Goal: Transaction & Acquisition: Purchase product/service

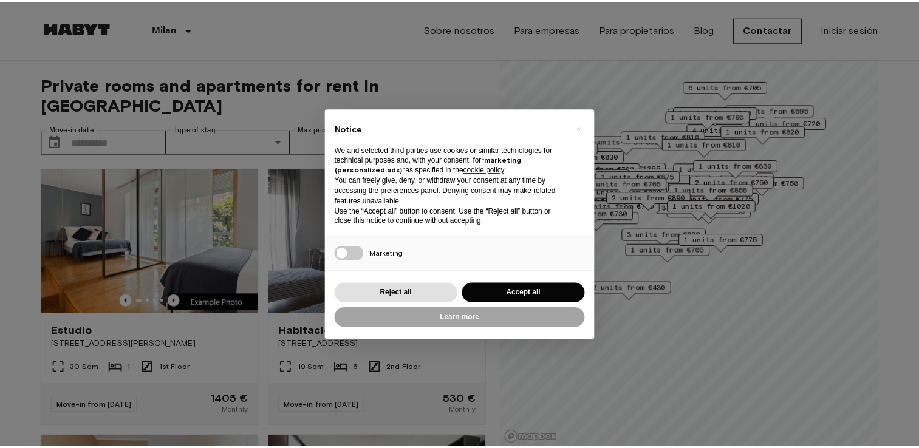
scroll to position [34, 0]
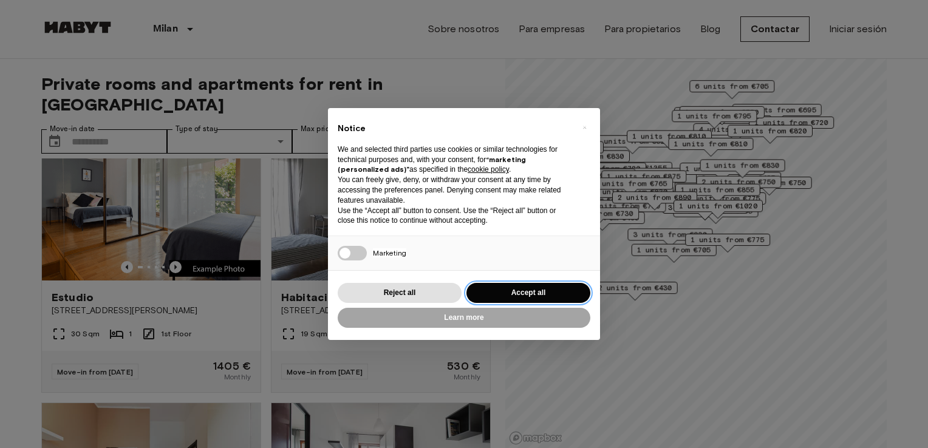
click at [538, 291] on button "Accept all" at bounding box center [528, 293] width 124 height 20
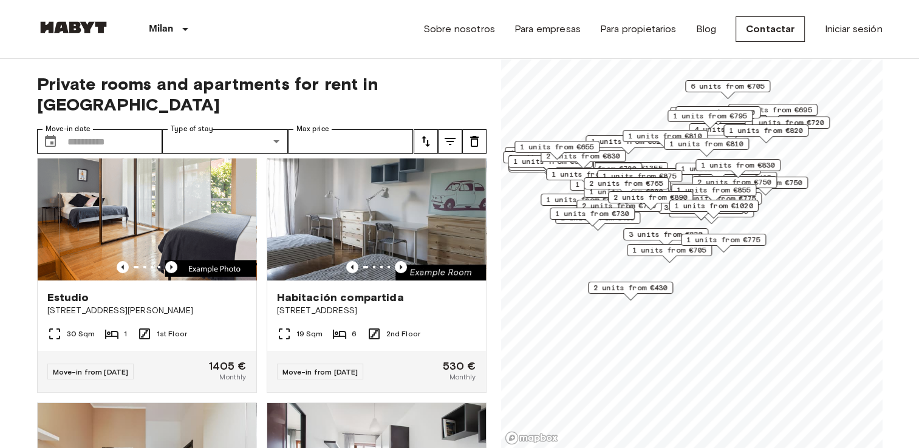
scroll to position [0, 0]
click at [166, 261] on icon "Previous image" at bounding box center [171, 267] width 12 height 12
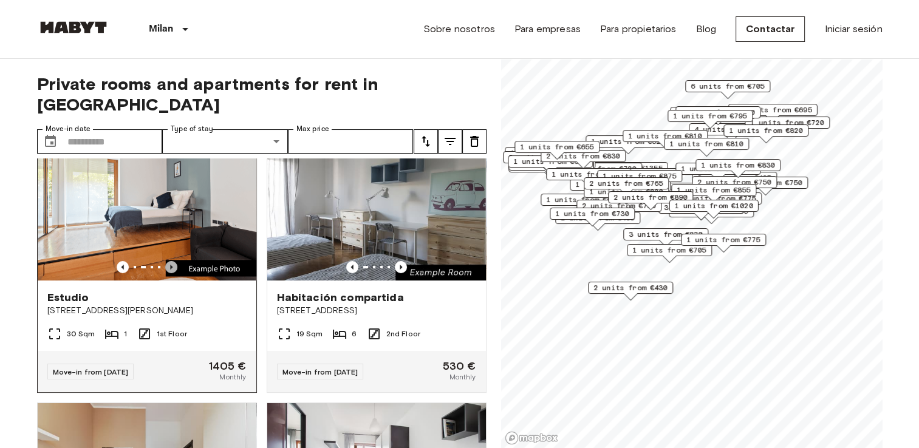
click at [166, 261] on icon "Previous image" at bounding box center [171, 267] width 12 height 12
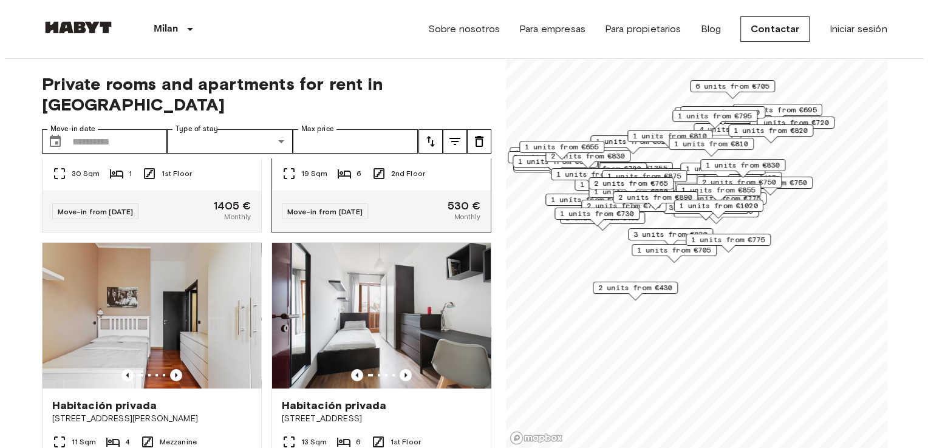
scroll to position [192, 0]
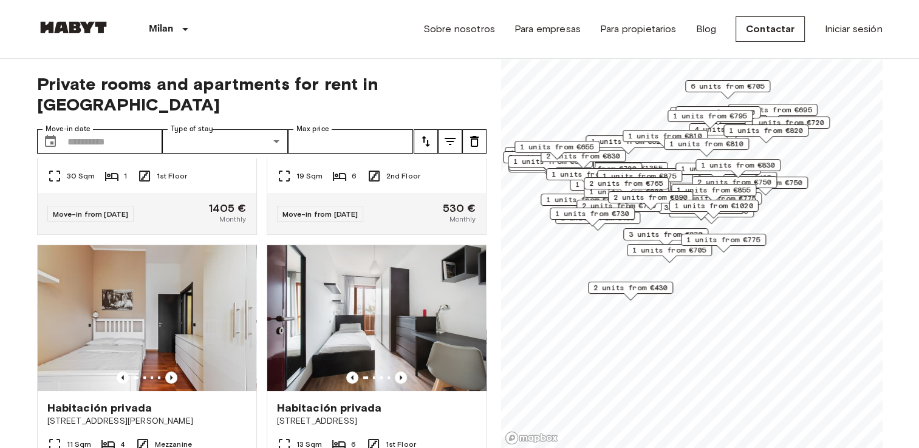
click at [451, 134] on icon "tune" at bounding box center [450, 141] width 15 height 15
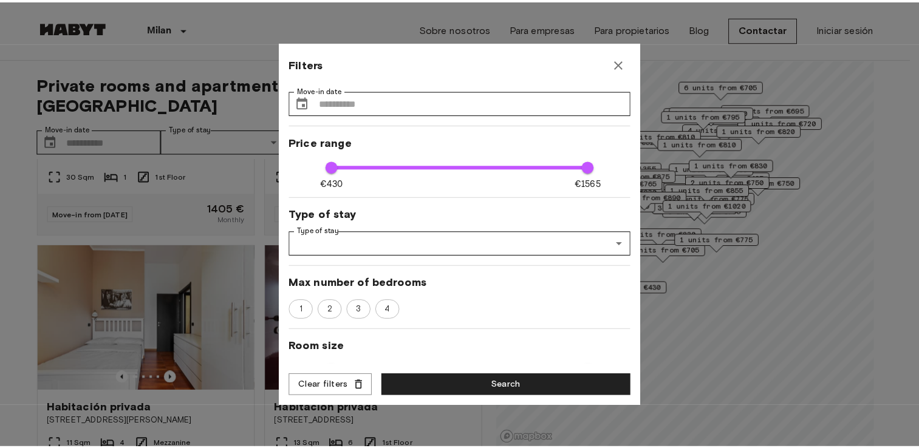
scroll to position [0, 0]
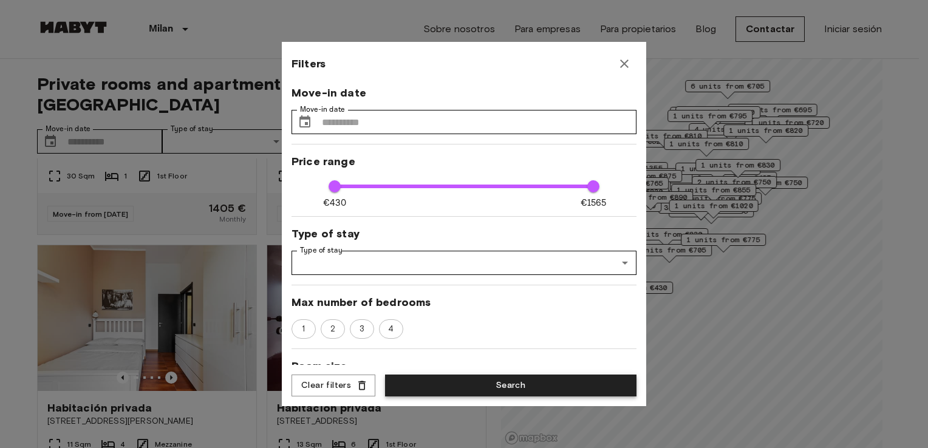
click at [485, 384] on button "Search" at bounding box center [510, 386] width 251 height 22
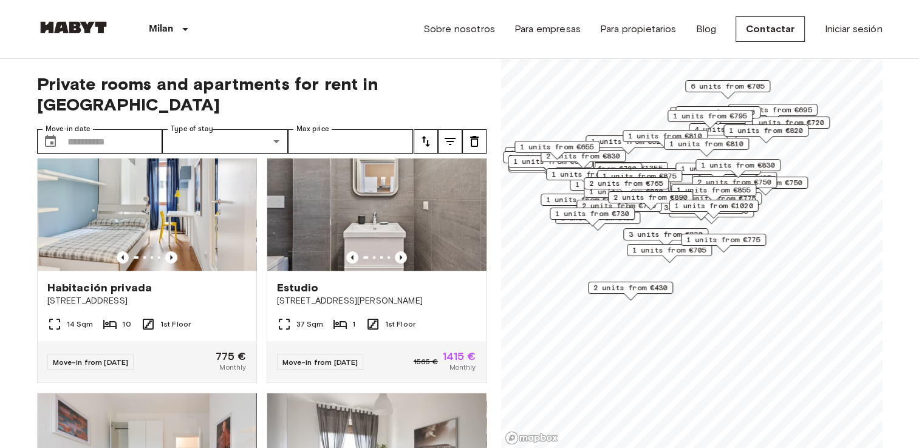
scroll to position [871, 0]
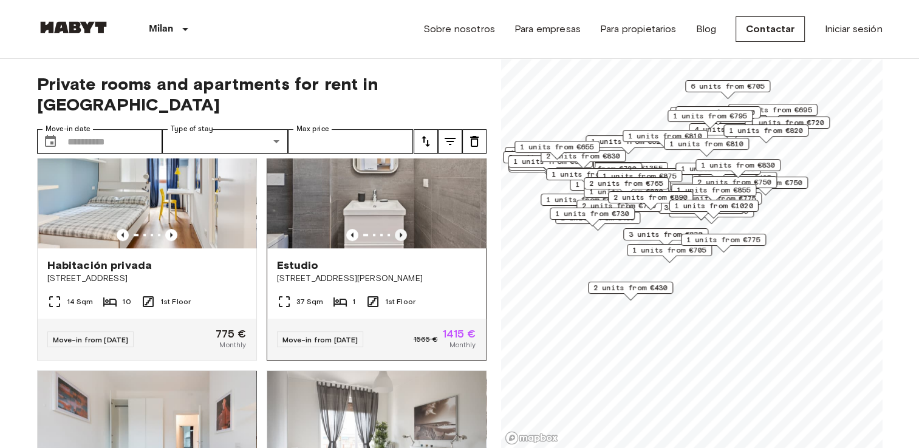
click at [400, 233] on icon "Previous image" at bounding box center [401, 235] width 2 height 5
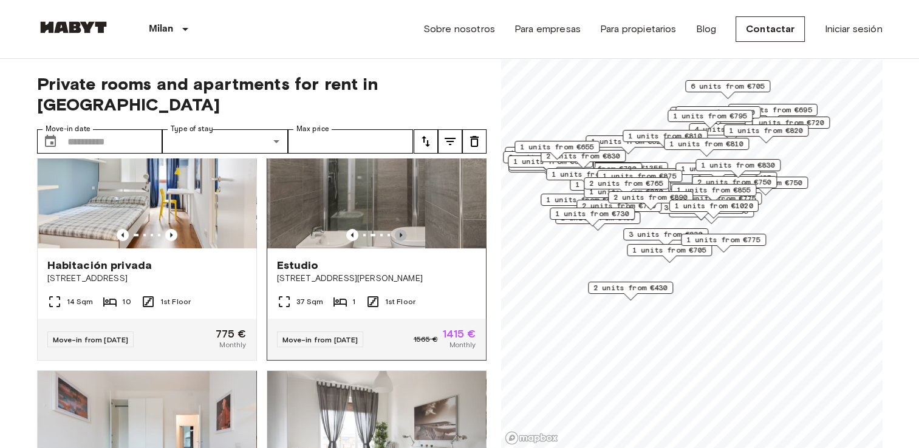
click at [400, 233] on icon "Previous image" at bounding box center [401, 235] width 2 height 5
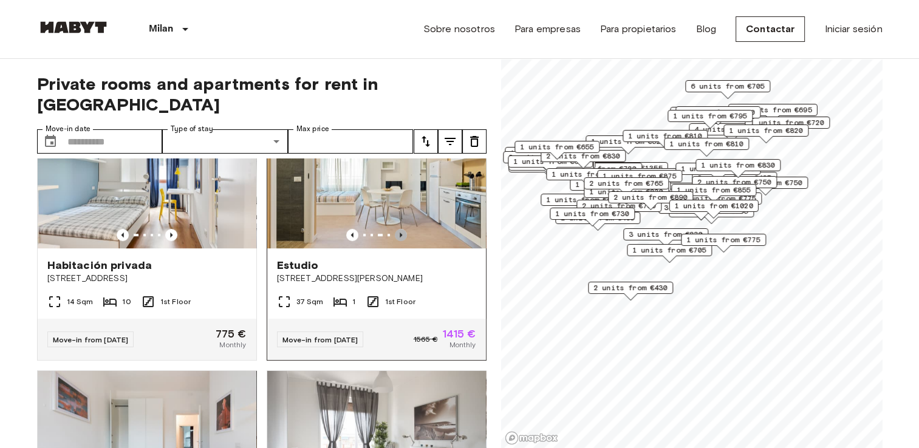
click at [400, 233] on icon "Previous image" at bounding box center [401, 235] width 2 height 5
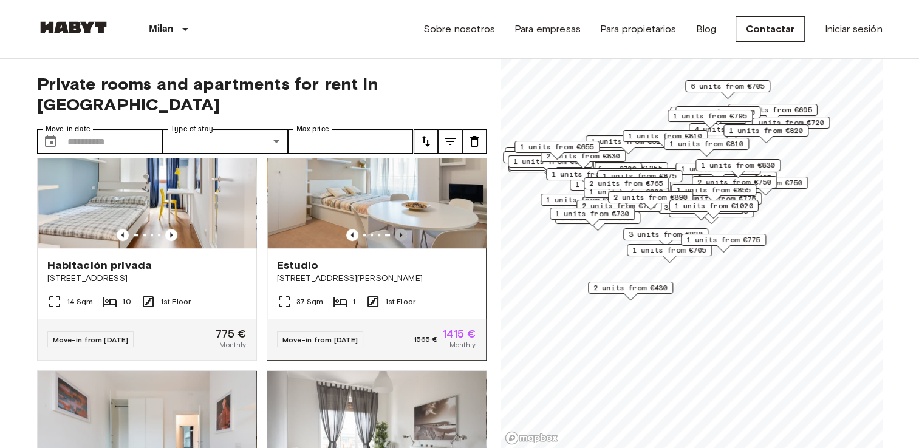
click at [400, 233] on icon "Previous image" at bounding box center [401, 235] width 2 height 5
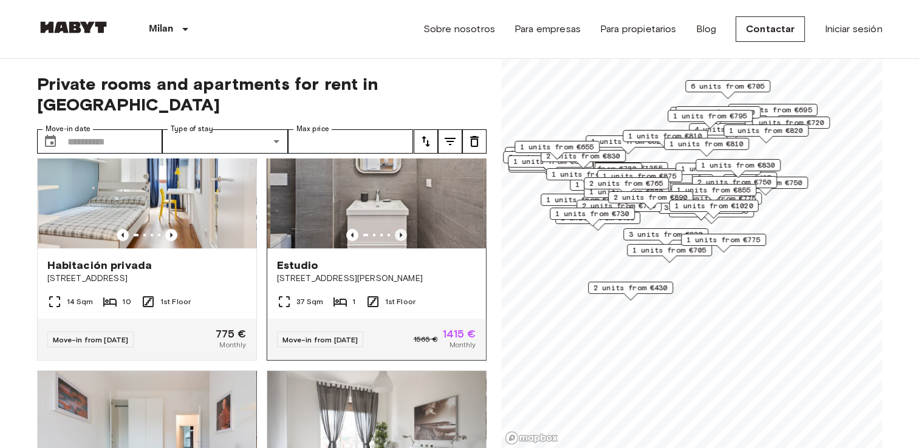
click at [400, 233] on icon "Previous image" at bounding box center [401, 235] width 2 height 5
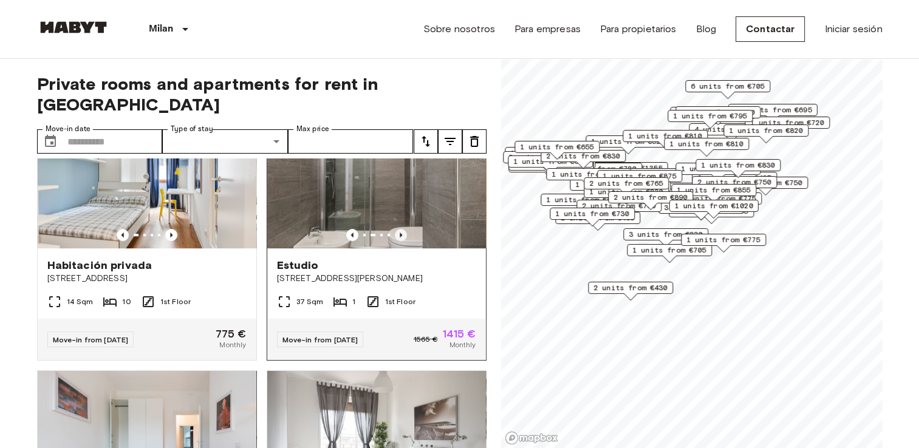
click at [400, 233] on icon "Previous image" at bounding box center [401, 235] width 2 height 5
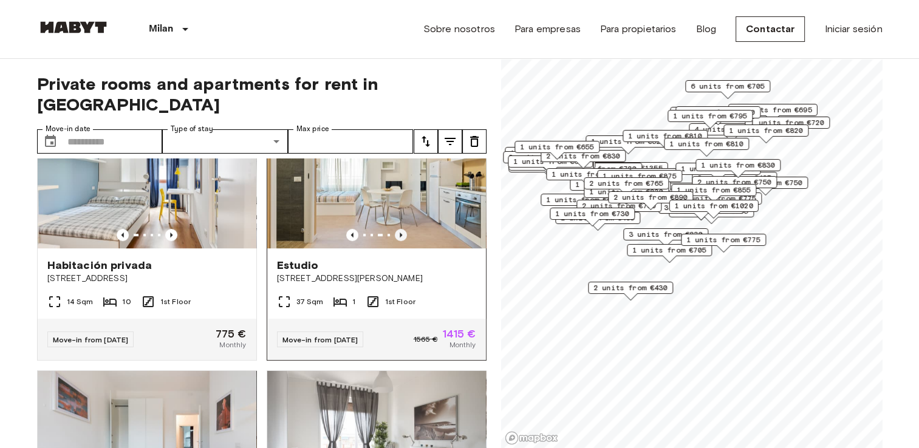
click at [400, 233] on icon "Previous image" at bounding box center [401, 235] width 2 height 5
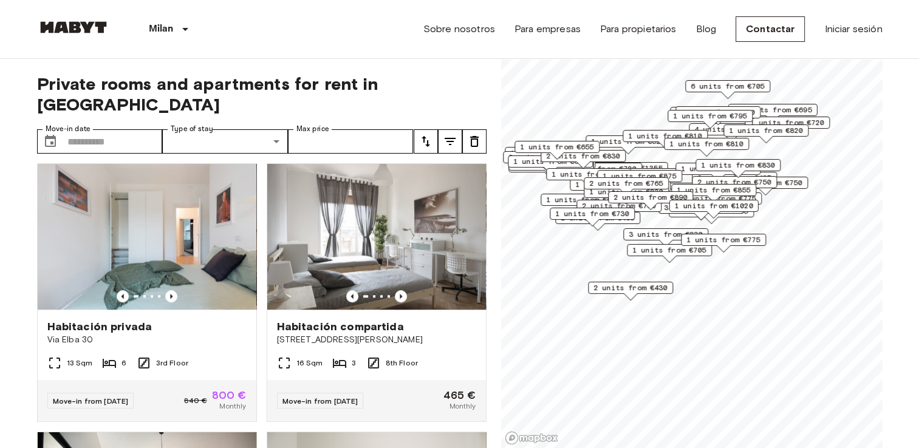
scroll to position [1085, 0]
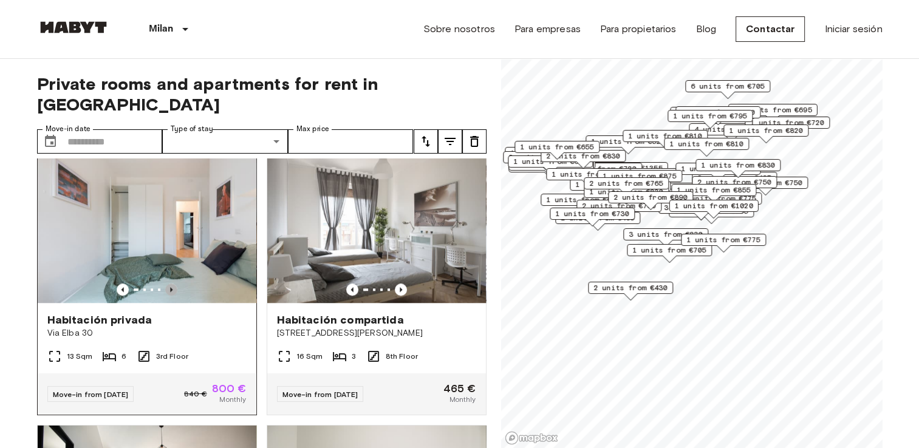
click at [170, 285] on icon "Previous image" at bounding box center [171, 290] width 12 height 12
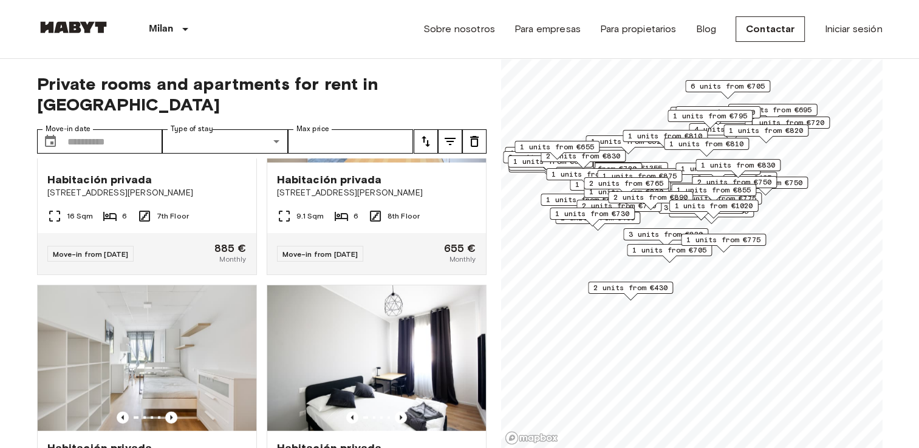
scroll to position [2966, 0]
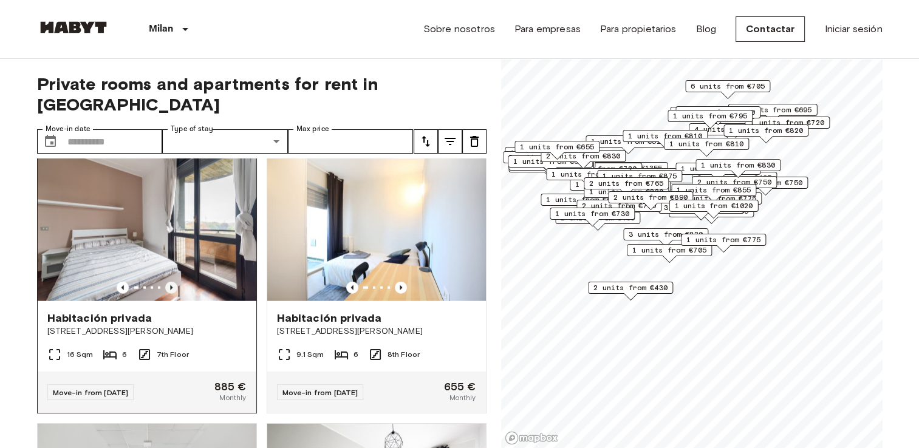
click at [170, 294] on icon "Previous image" at bounding box center [171, 288] width 12 height 12
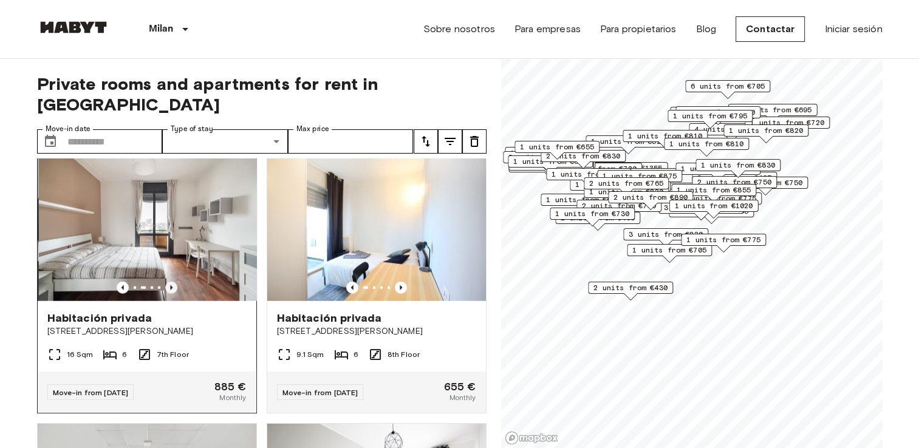
click at [170, 294] on icon "Previous image" at bounding box center [171, 288] width 12 height 12
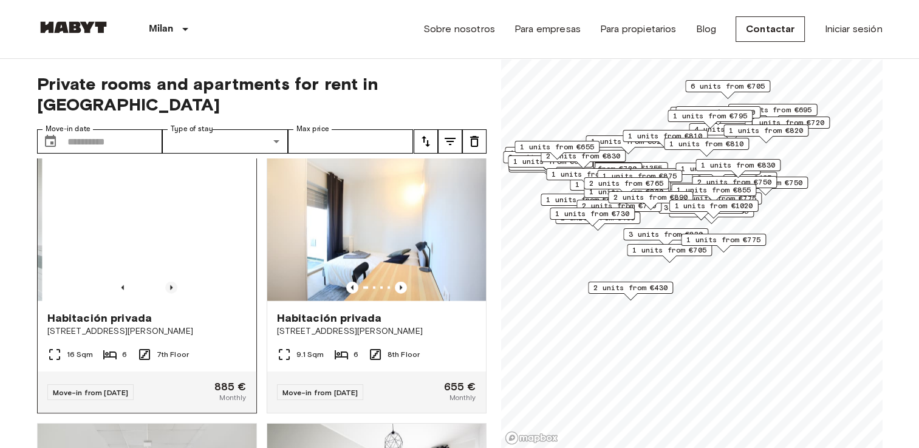
click at [170, 294] on icon "Previous image" at bounding box center [171, 288] width 12 height 12
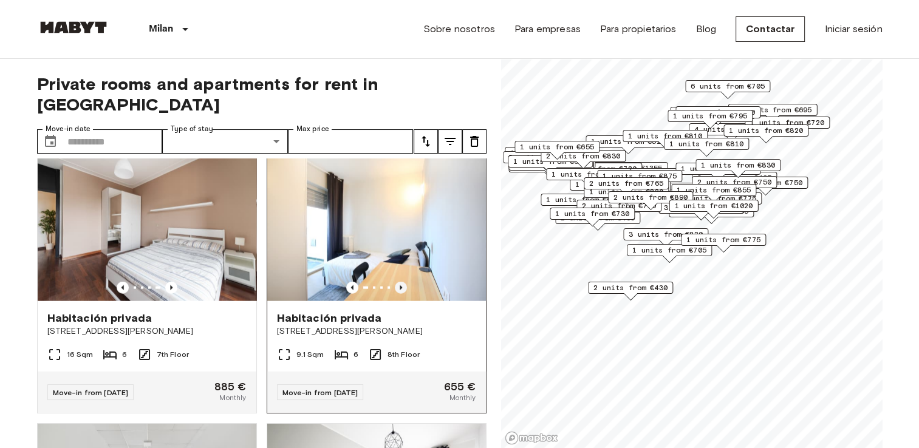
click at [395, 294] on icon "Previous image" at bounding box center [401, 288] width 12 height 12
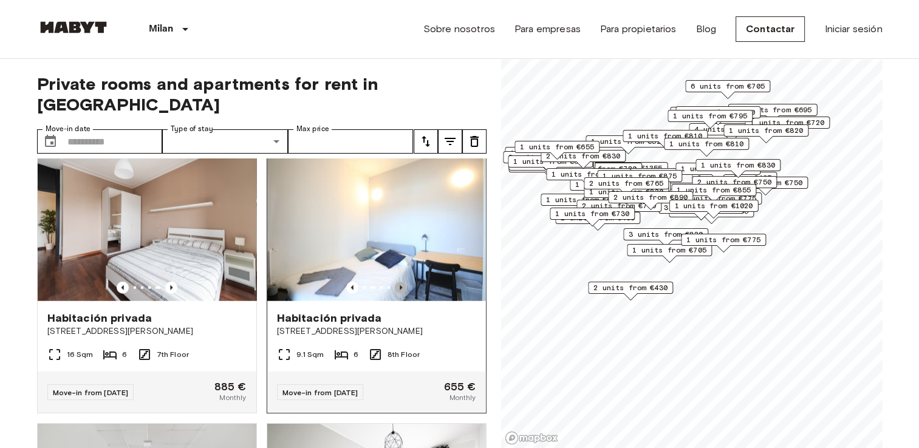
click at [395, 294] on icon "Previous image" at bounding box center [401, 288] width 12 height 12
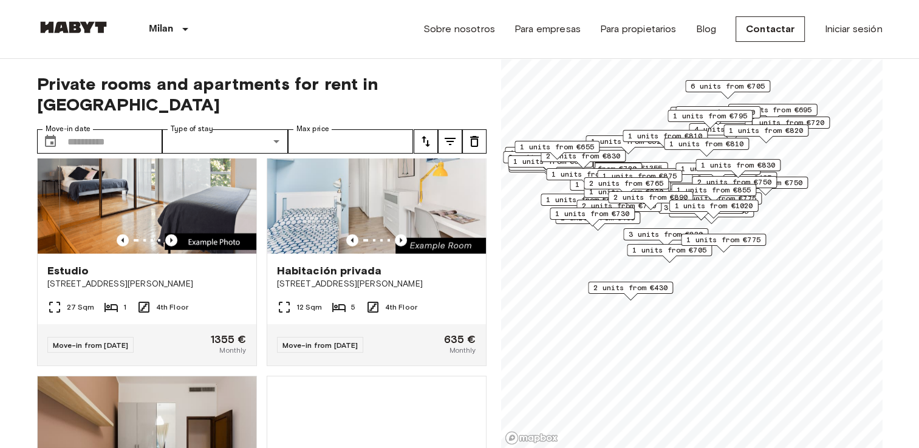
scroll to position [3551, 0]
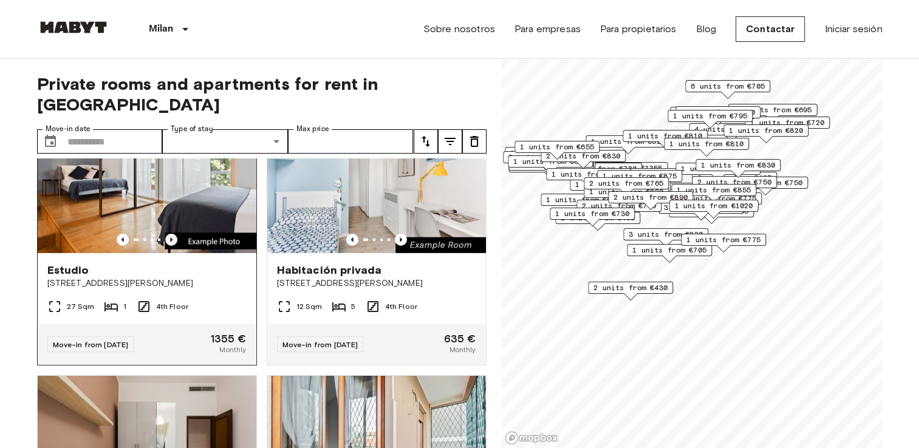
click at [170, 246] on icon "Previous image" at bounding box center [171, 240] width 12 height 12
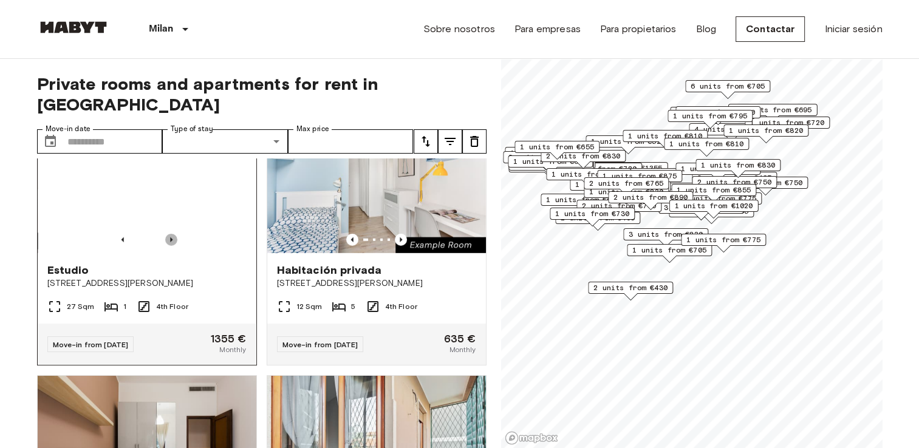
click at [170, 246] on icon "Previous image" at bounding box center [171, 240] width 12 height 12
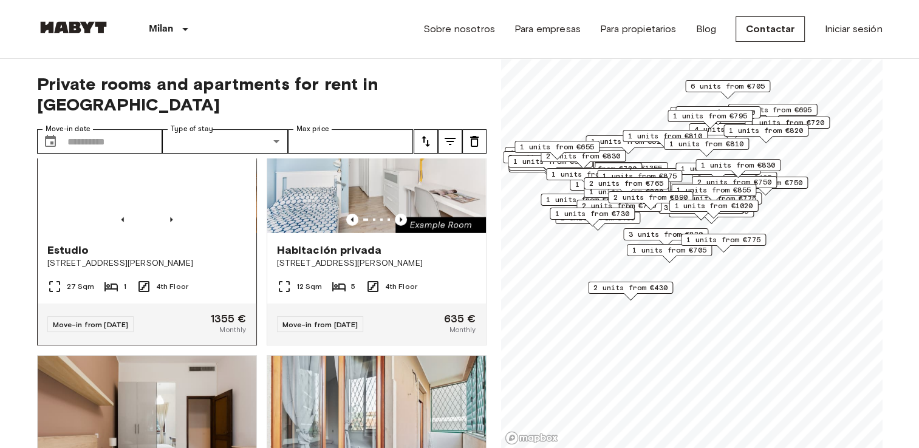
scroll to position [3571, 0]
click at [171, 226] on icon "Previous image" at bounding box center [171, 220] width 12 height 12
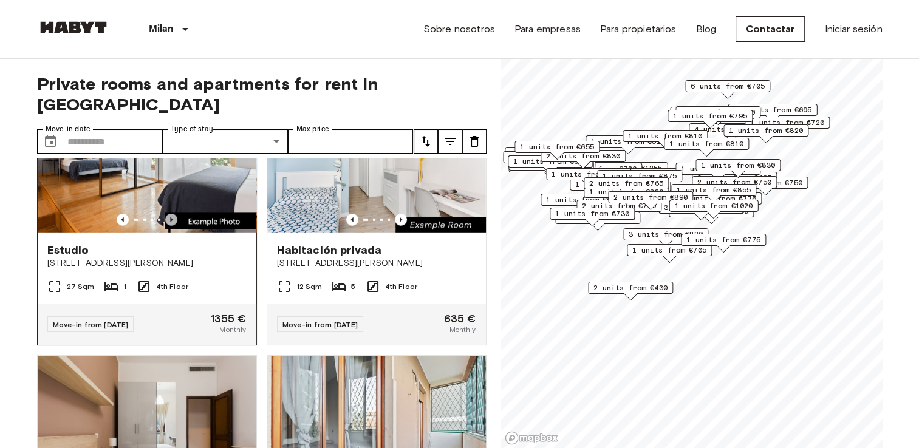
click at [171, 226] on icon "Previous image" at bounding box center [171, 220] width 12 height 12
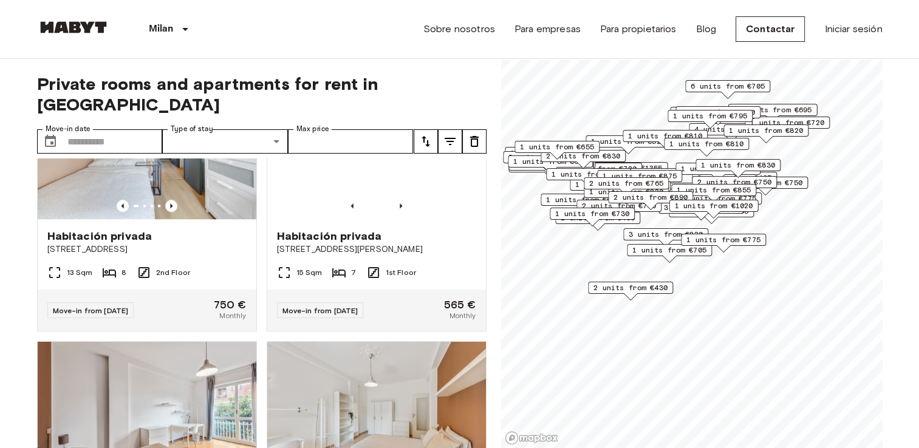
scroll to position [5733, 0]
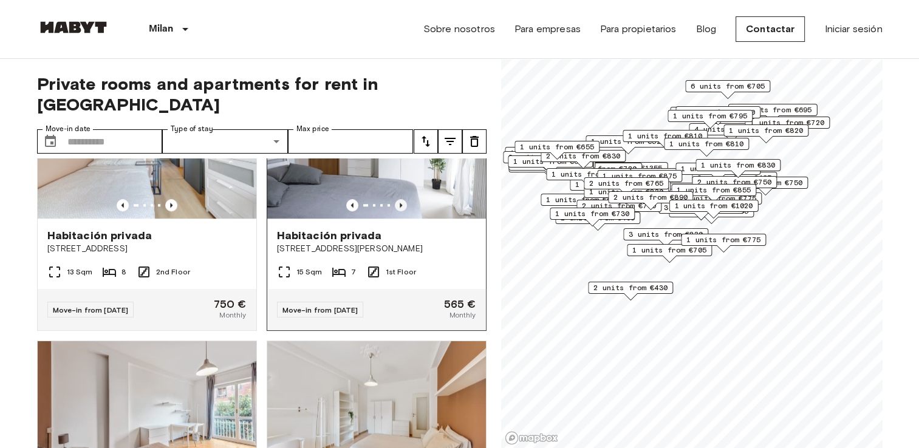
click at [396, 211] on icon "Previous image" at bounding box center [401, 205] width 12 height 12
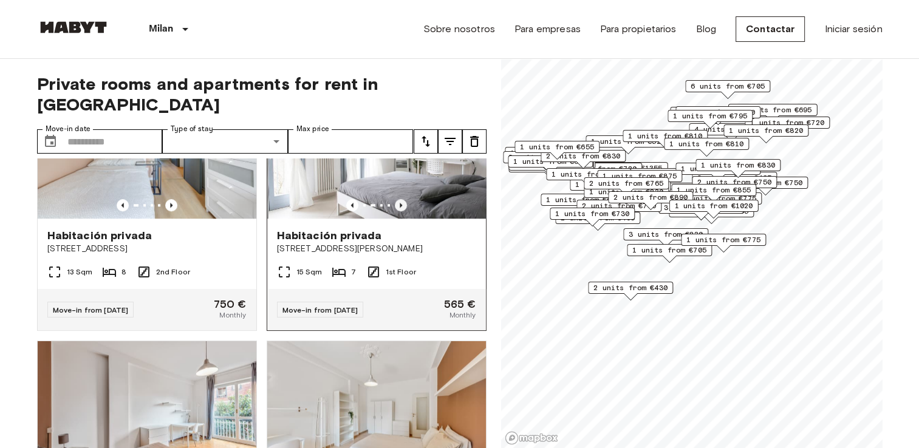
click at [396, 211] on icon "Previous image" at bounding box center [401, 205] width 12 height 12
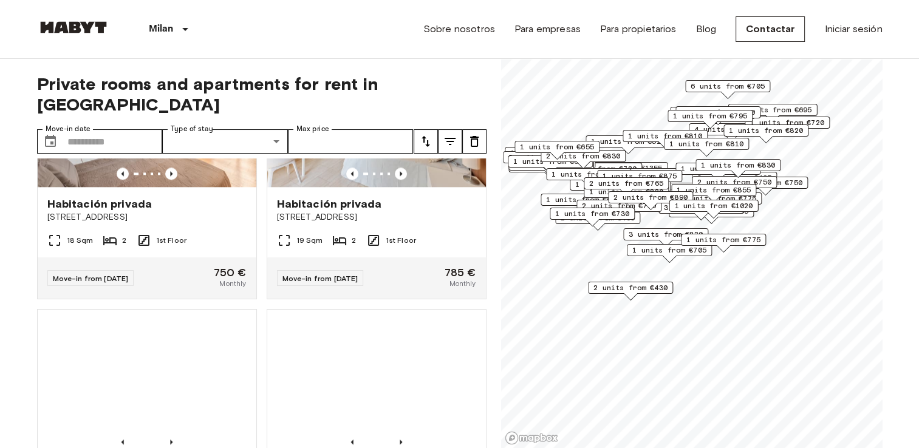
scroll to position [6033, 0]
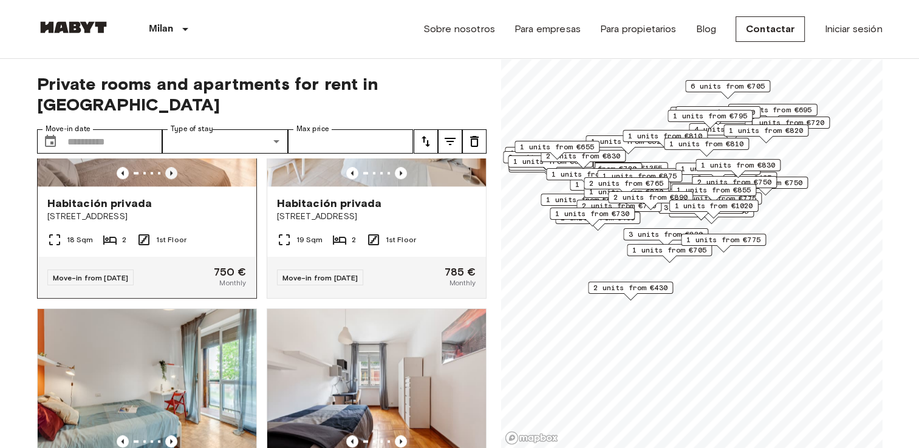
click at [170, 179] on icon "Previous image" at bounding box center [171, 173] width 12 height 12
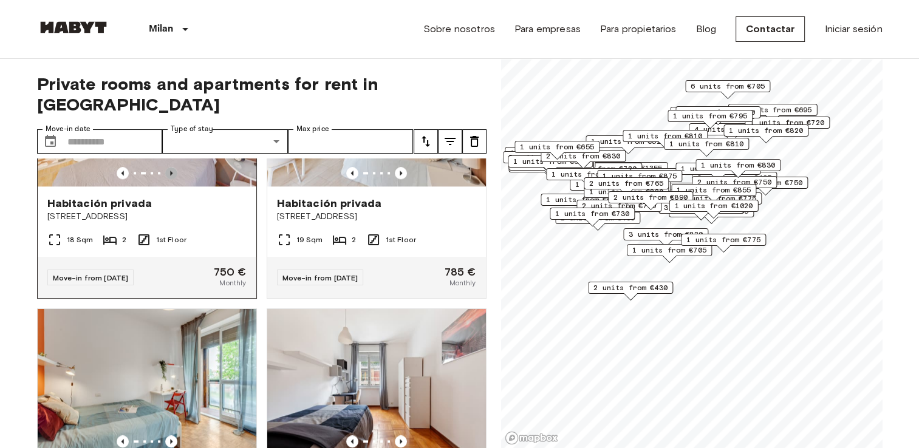
click at [170, 179] on icon "Previous image" at bounding box center [171, 173] width 12 height 12
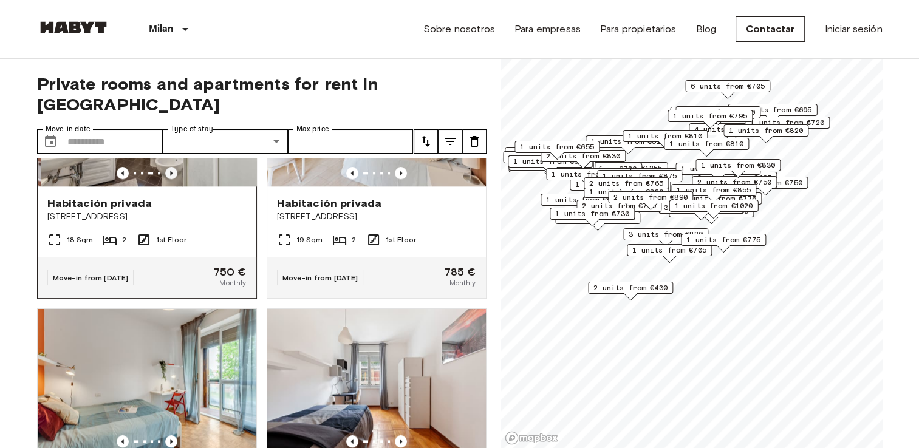
click at [170, 179] on icon "Previous image" at bounding box center [171, 173] width 12 height 12
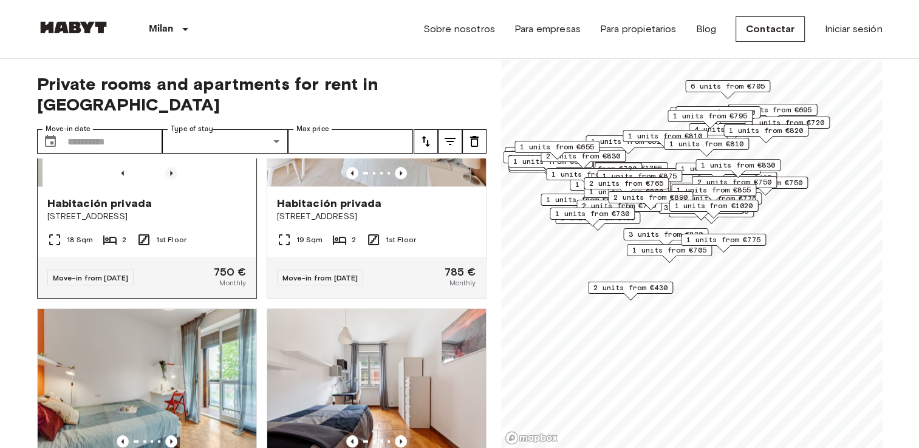
click at [170, 179] on icon "Previous image" at bounding box center [171, 173] width 12 height 12
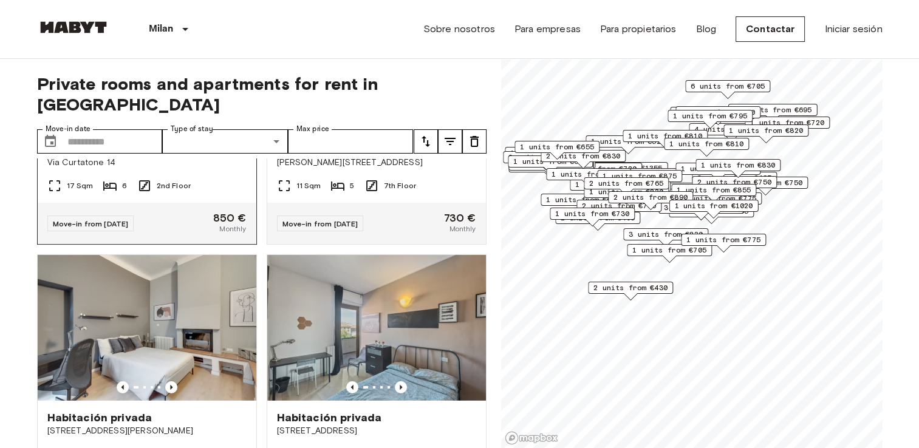
scroll to position [8396, 0]
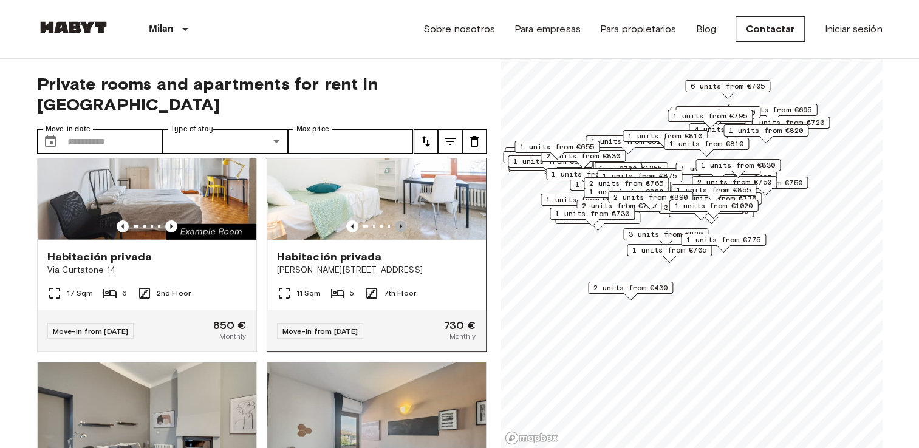
click at [395, 233] on icon "Previous image" at bounding box center [401, 226] width 12 height 12
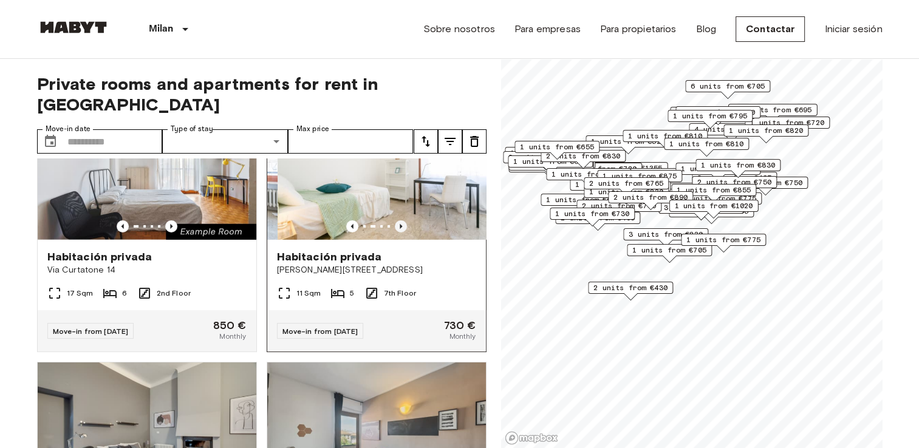
click at [395, 233] on icon "Previous image" at bounding box center [401, 226] width 12 height 12
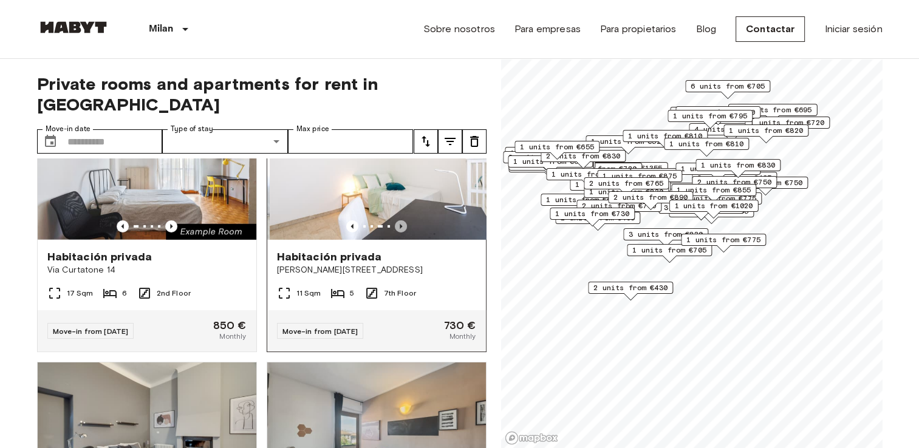
click at [395, 233] on icon "Previous image" at bounding box center [401, 226] width 12 height 12
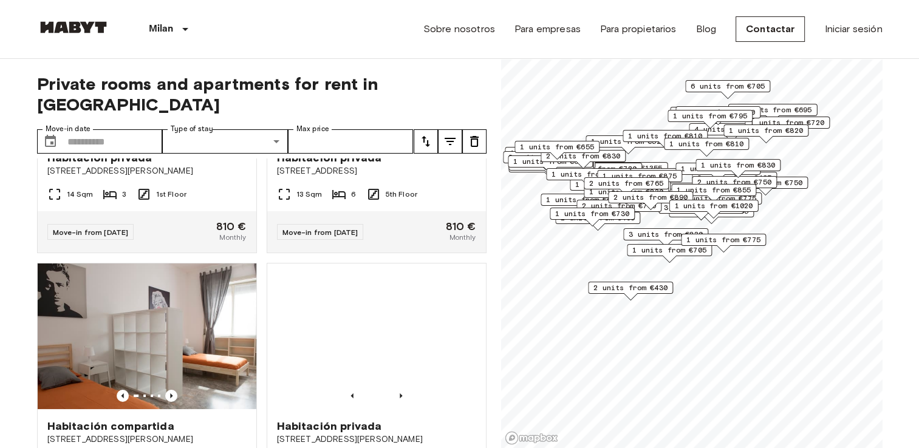
scroll to position [8764, 0]
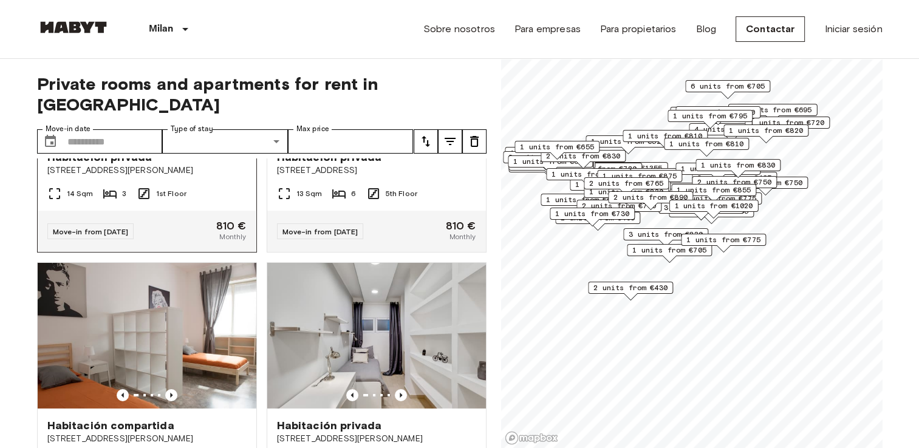
click at [170, 129] on icon "Previous image" at bounding box center [171, 126] width 2 height 5
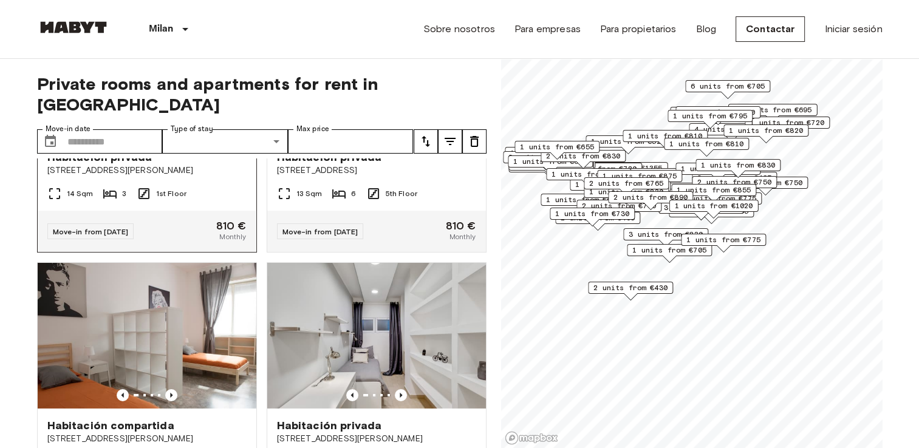
click at [170, 129] on icon "Previous image" at bounding box center [171, 126] width 2 height 5
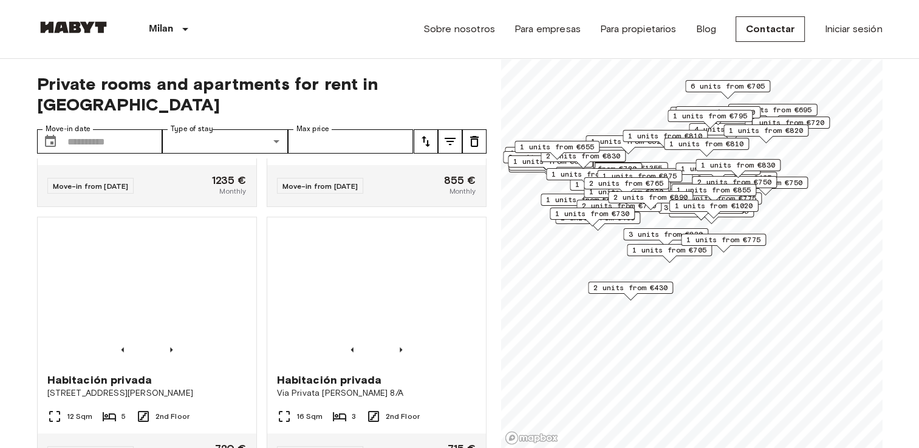
scroll to position [10424, 0]
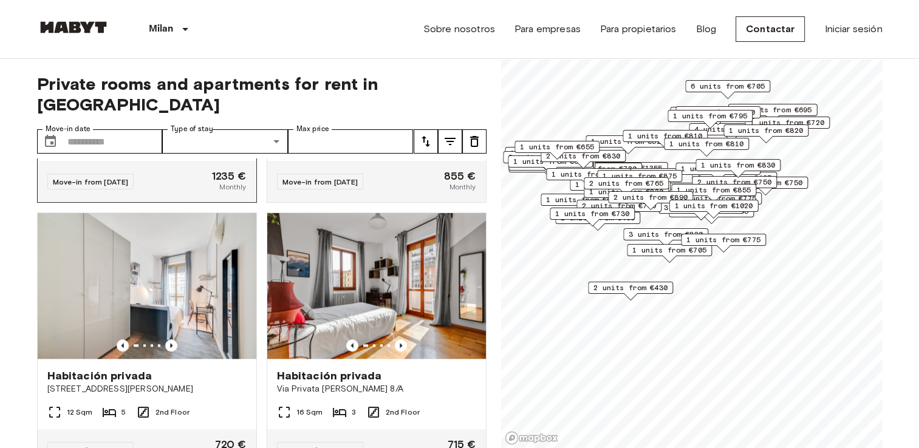
click at [166, 83] on icon "Previous image" at bounding box center [171, 77] width 12 height 12
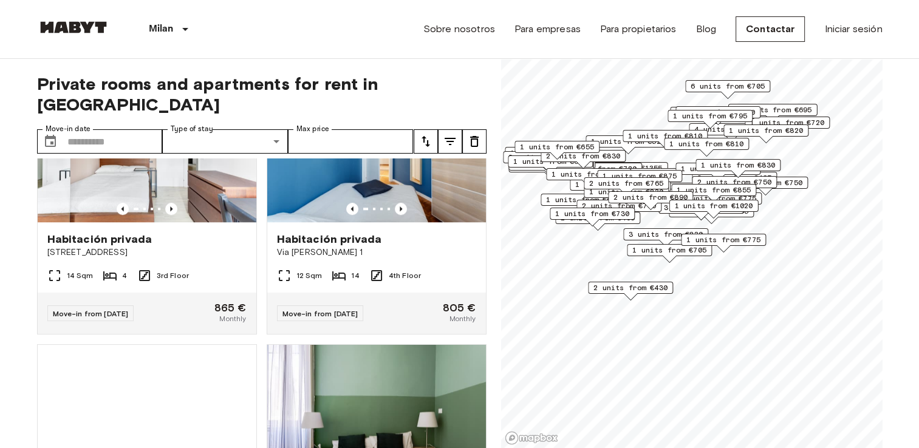
scroll to position [14857, 0]
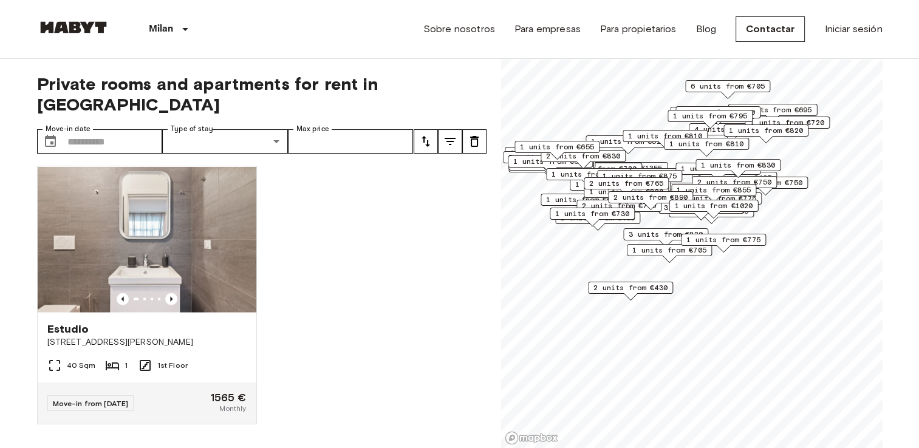
scroll to position [16406, 0]
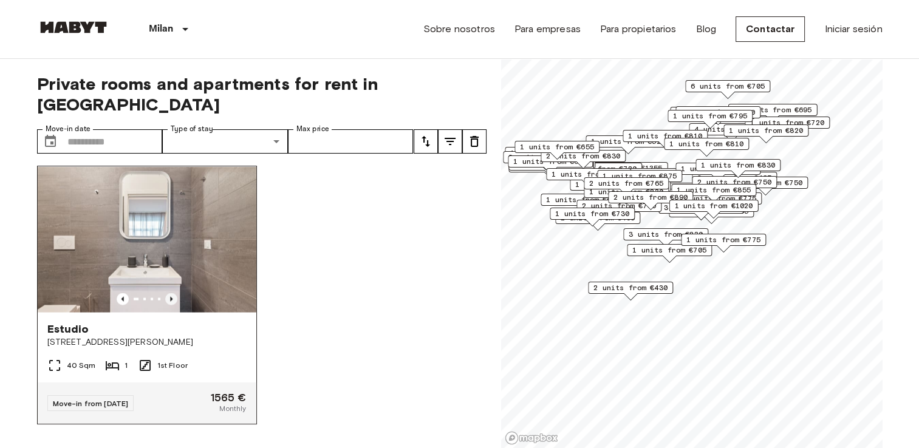
click at [170, 301] on icon "Previous image" at bounding box center [171, 298] width 2 height 5
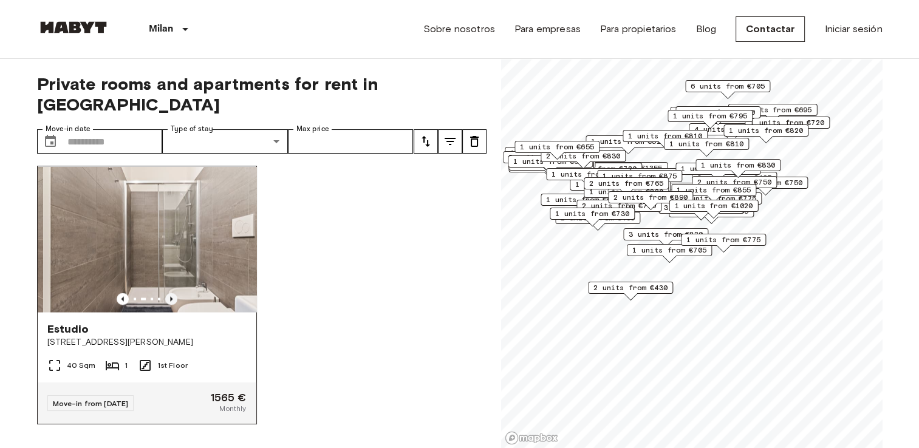
click at [170, 301] on icon "Previous image" at bounding box center [171, 298] width 2 height 5
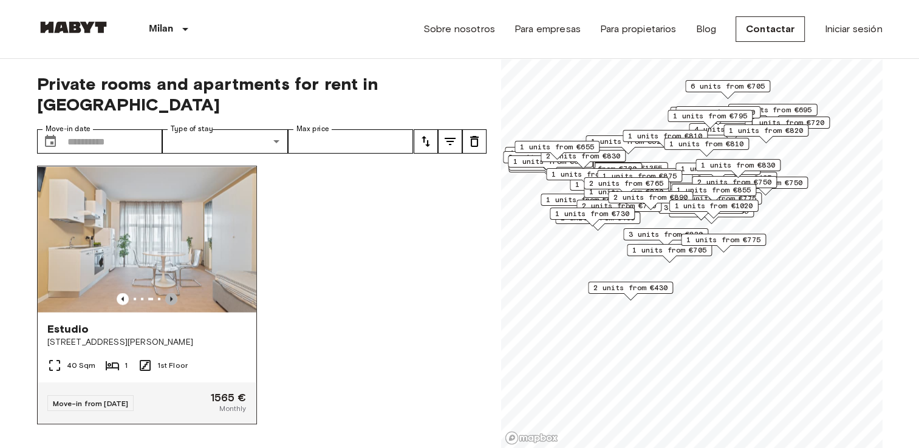
click at [170, 301] on icon "Previous image" at bounding box center [171, 298] width 2 height 5
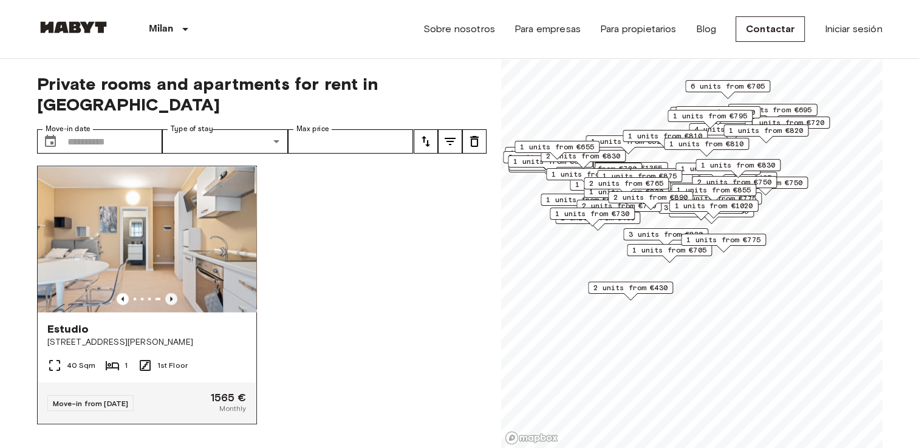
click at [170, 301] on icon "Previous image" at bounding box center [171, 298] width 2 height 5
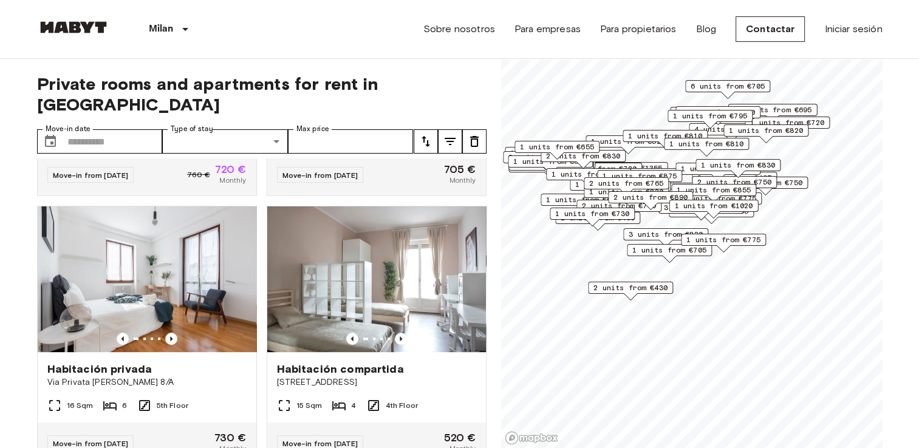
scroll to position [500, 0]
click at [165, 332] on icon "Previous image" at bounding box center [171, 338] width 12 height 12
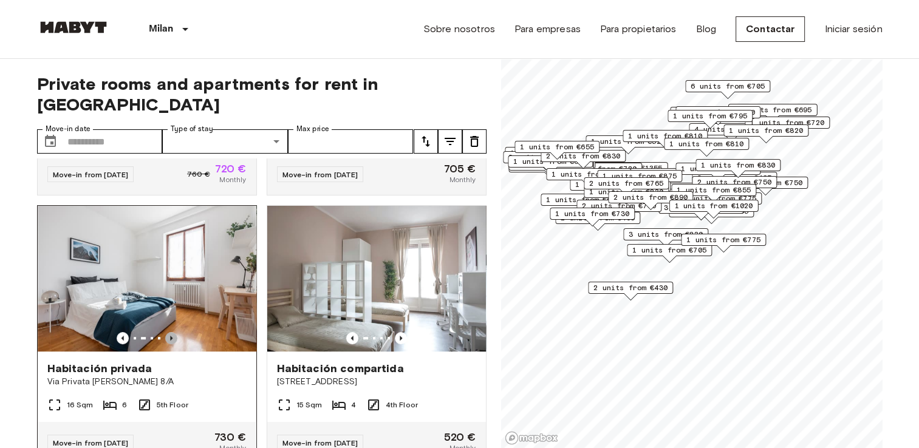
click at [165, 332] on icon "Previous image" at bounding box center [171, 338] width 12 height 12
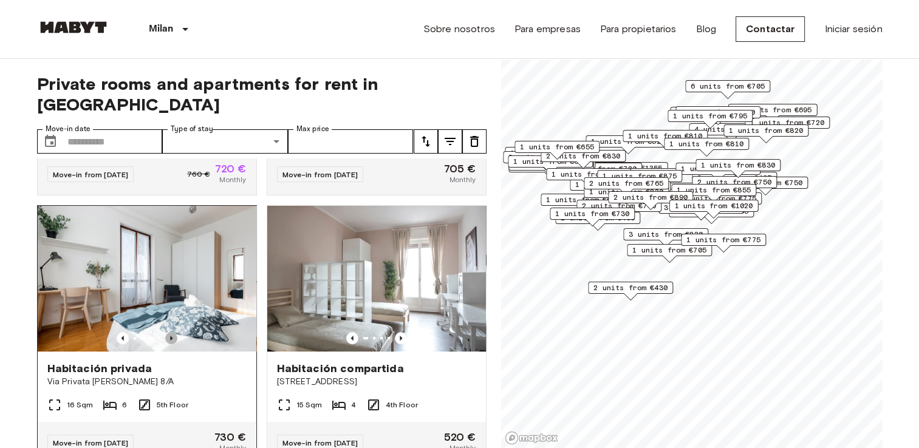
click at [165, 332] on icon "Previous image" at bounding box center [171, 338] width 12 height 12
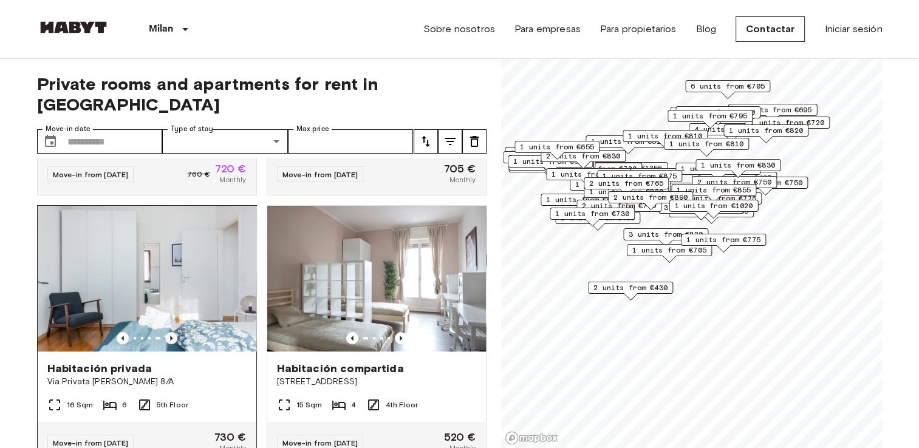
click at [165, 332] on icon "Previous image" at bounding box center [171, 338] width 12 height 12
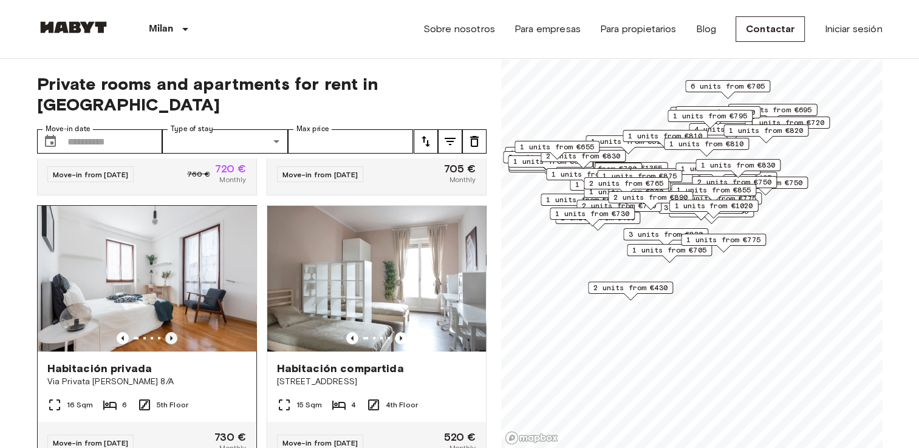
click at [165, 332] on icon "Previous image" at bounding box center [171, 338] width 12 height 12
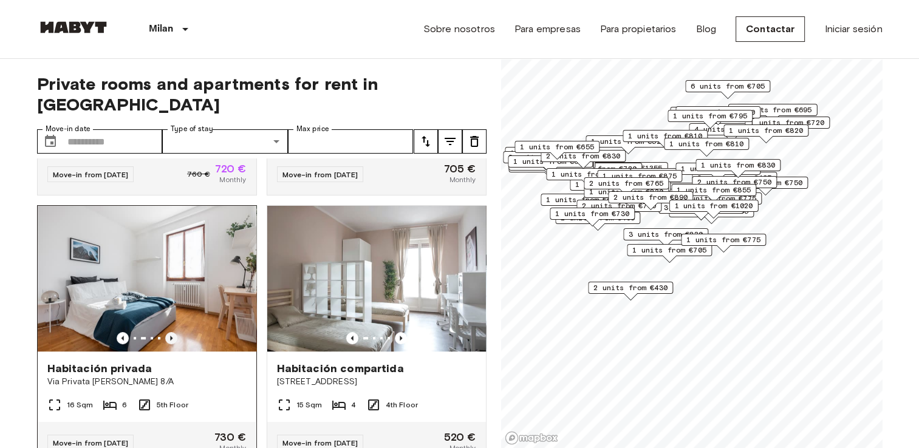
click at [165, 332] on icon "Previous image" at bounding box center [171, 338] width 12 height 12
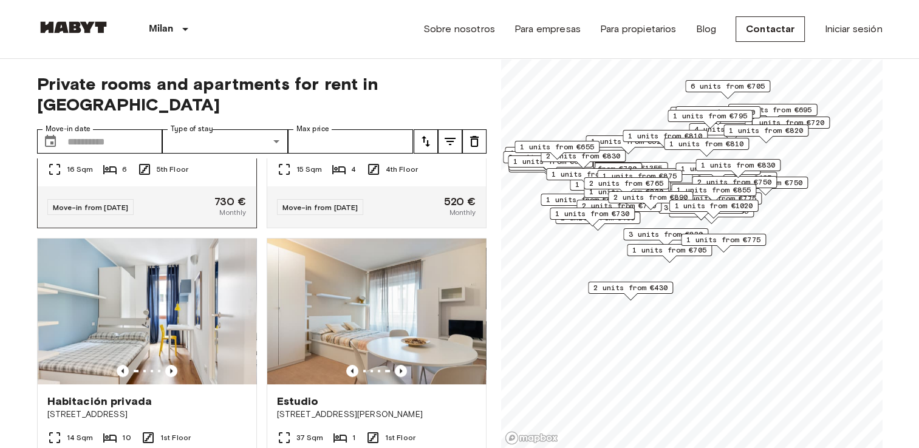
scroll to position [735, 0]
click at [396, 368] on icon "Previous image" at bounding box center [401, 372] width 12 height 12
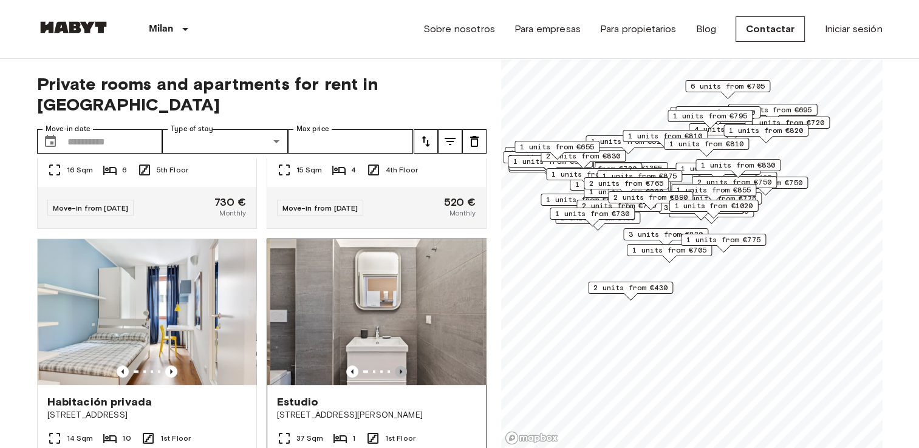
click at [396, 368] on icon "Previous image" at bounding box center [401, 372] width 12 height 12
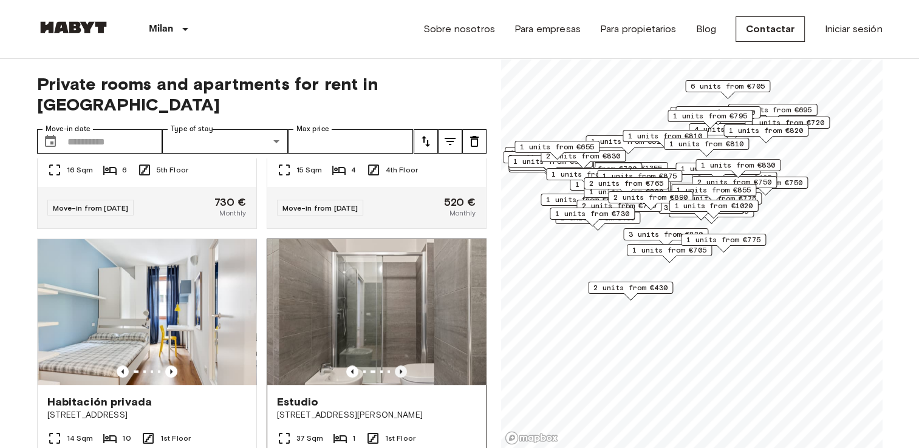
click at [396, 368] on icon "Previous image" at bounding box center [401, 372] width 12 height 12
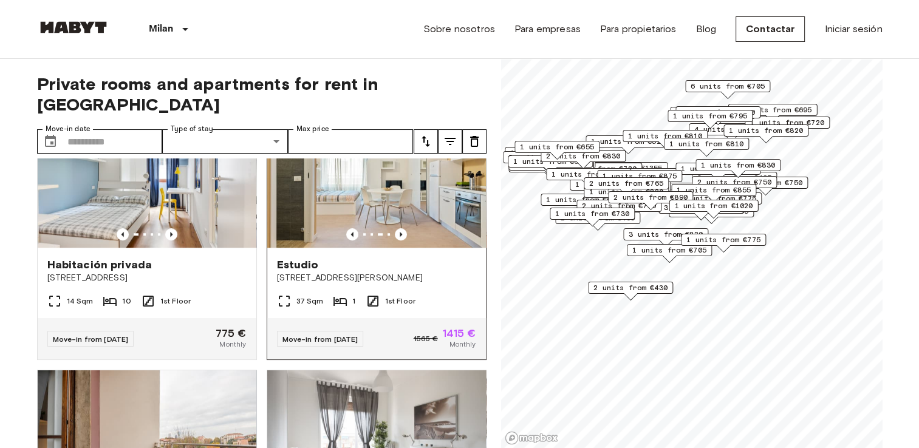
scroll to position [872, 0]
click at [344, 183] on img at bounding box center [376, 175] width 219 height 146
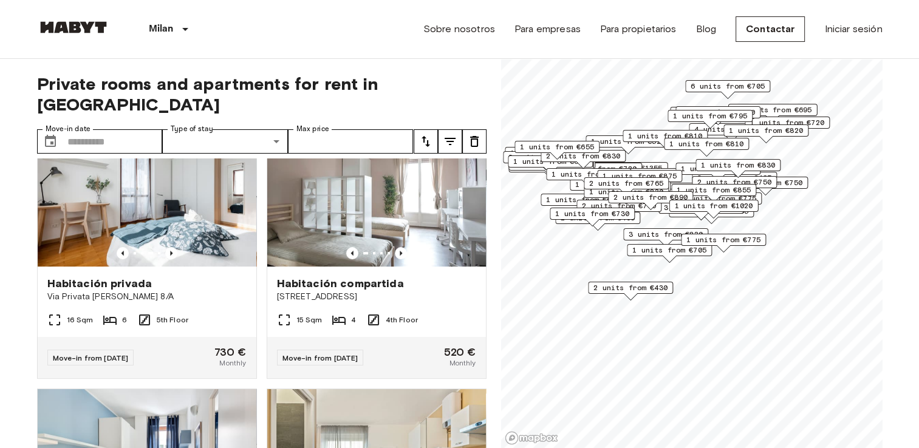
scroll to position [605, 0]
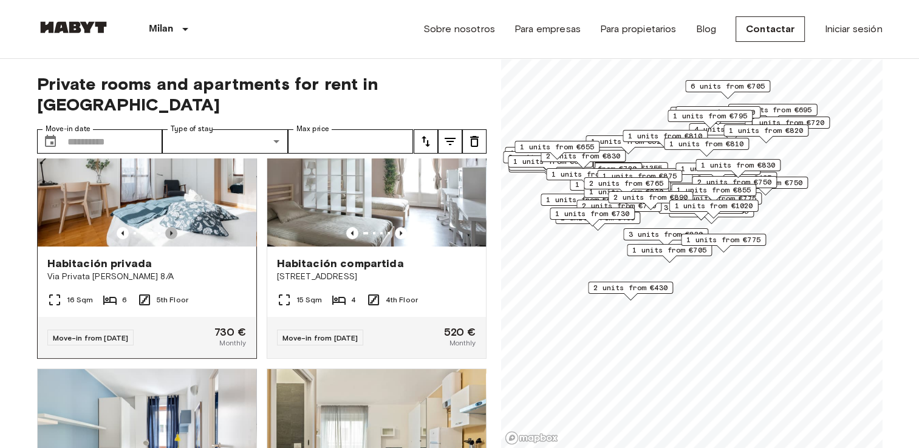
click at [170, 231] on icon "Previous image" at bounding box center [171, 233] width 2 height 5
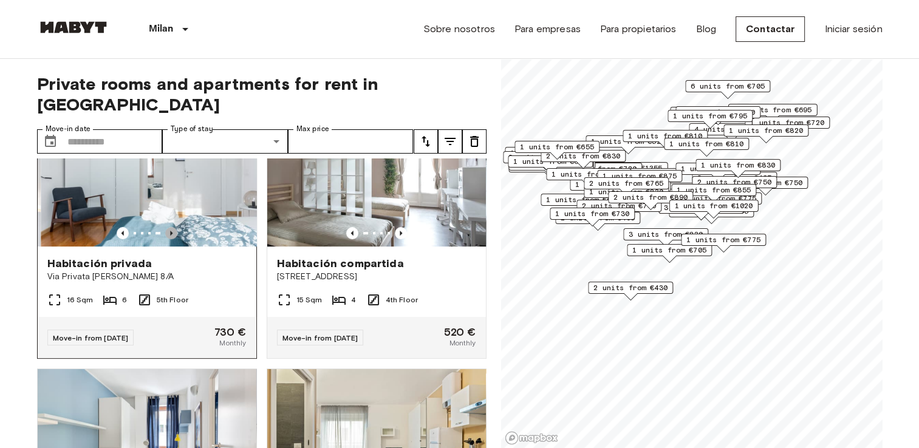
click at [170, 231] on icon "Previous image" at bounding box center [171, 233] width 2 height 5
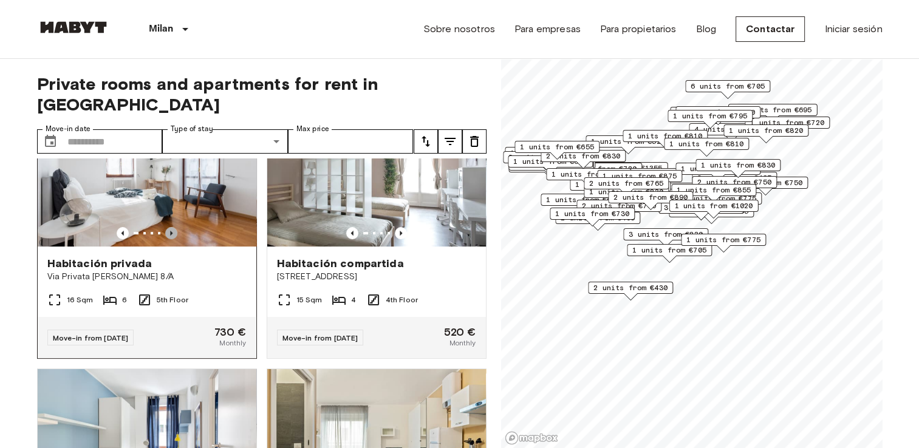
click at [170, 231] on icon "Previous image" at bounding box center [171, 233] width 2 height 5
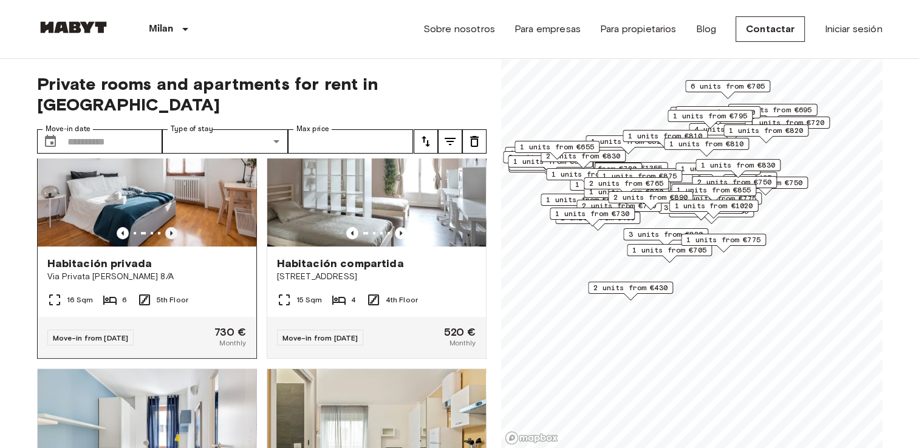
click at [170, 231] on icon "Previous image" at bounding box center [171, 233] width 2 height 5
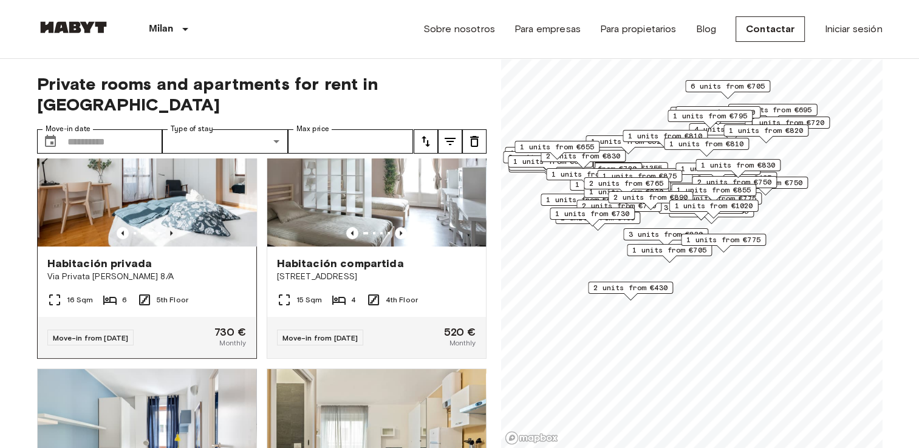
click at [170, 231] on icon "Previous image" at bounding box center [171, 233] width 2 height 5
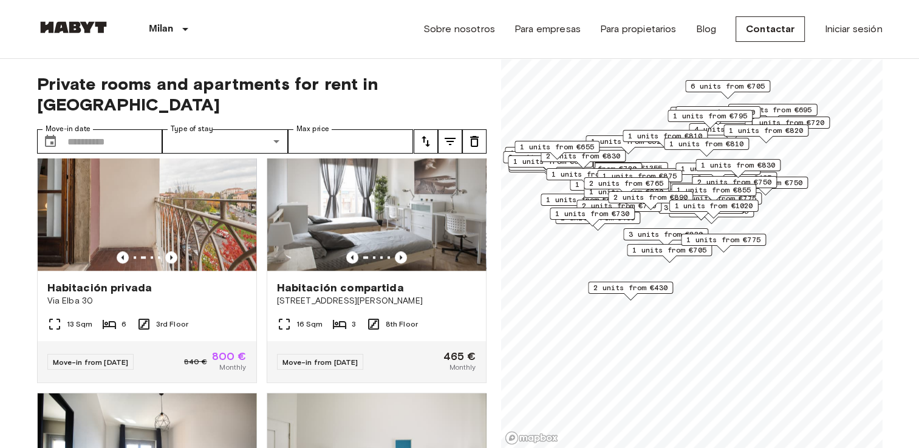
scroll to position [1121, 0]
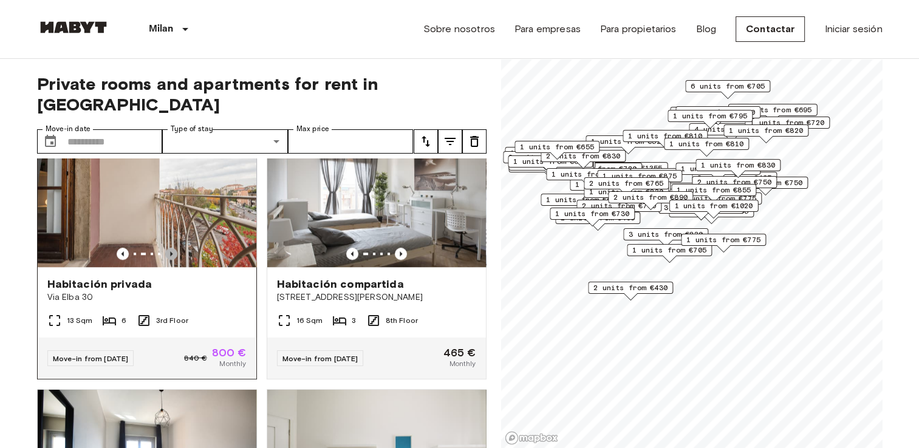
click at [171, 256] on icon "Previous image" at bounding box center [171, 254] width 12 height 12
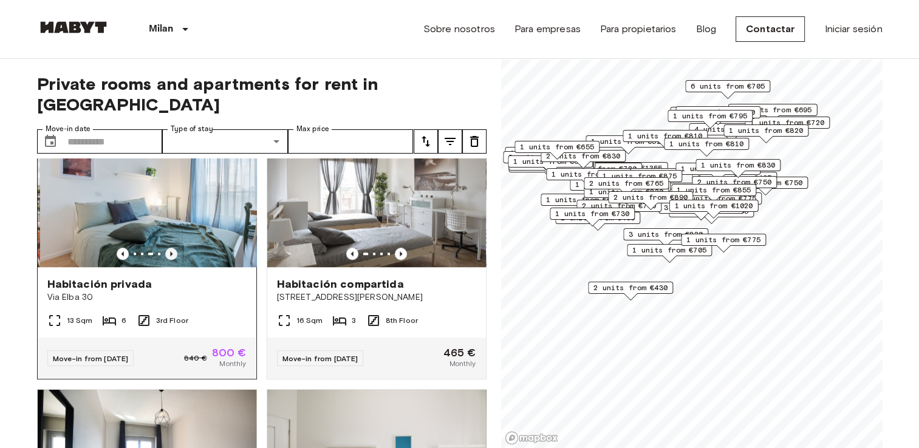
click at [171, 256] on icon "Previous image" at bounding box center [171, 254] width 12 height 12
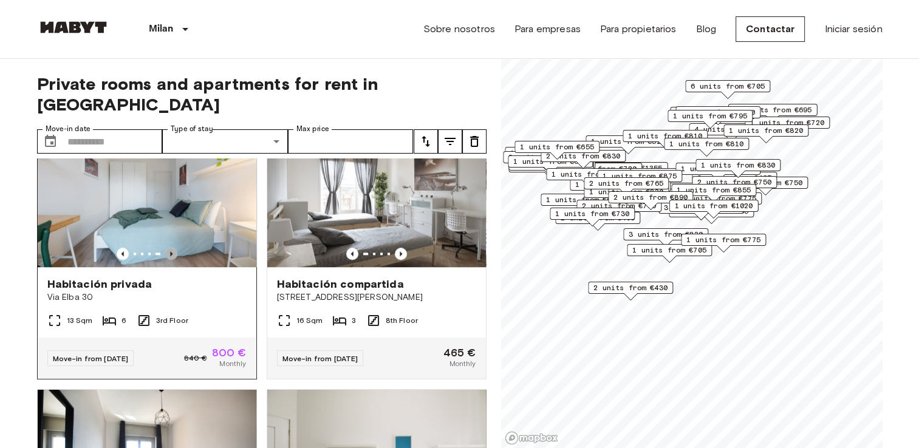
click at [171, 256] on icon "Previous image" at bounding box center [171, 254] width 12 height 12
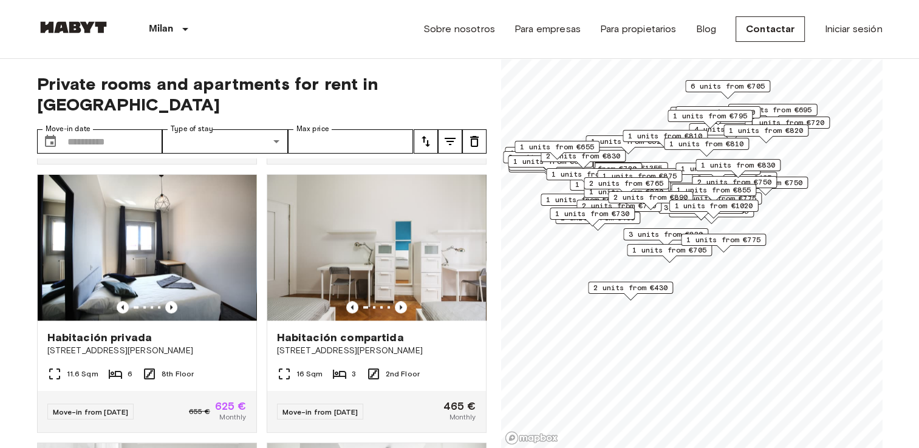
scroll to position [1340, 0]
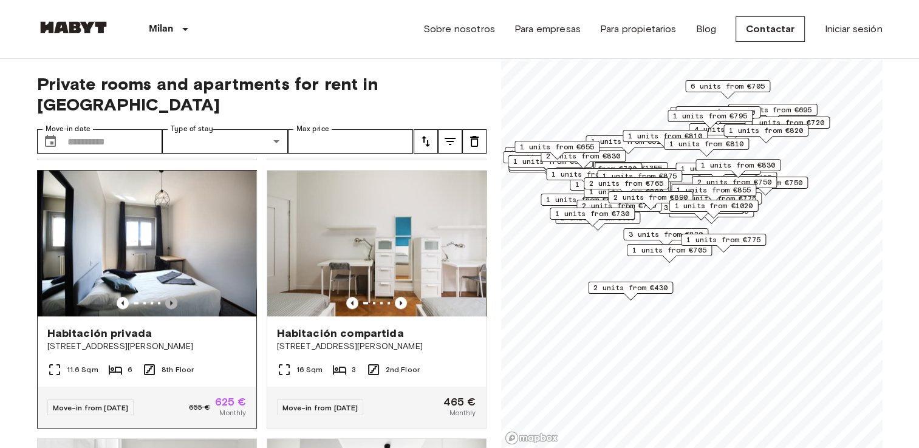
click at [168, 307] on icon "Previous image" at bounding box center [171, 303] width 12 height 12
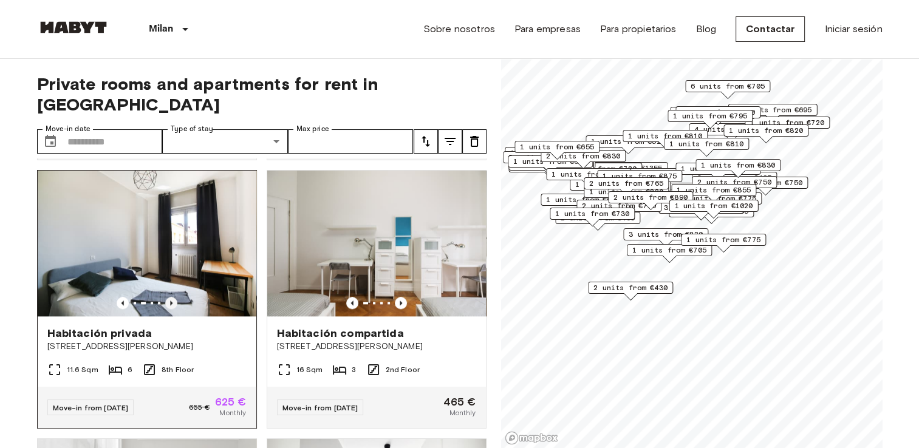
click at [168, 307] on icon "Previous image" at bounding box center [171, 303] width 12 height 12
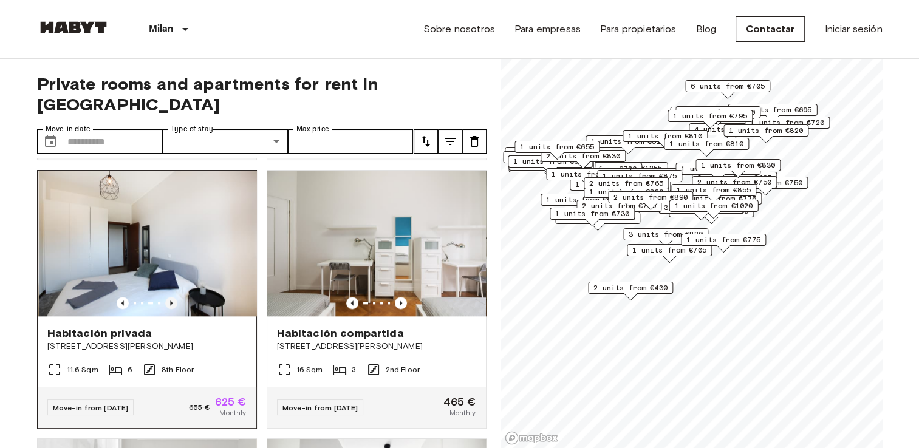
click at [168, 307] on icon "Previous image" at bounding box center [171, 303] width 12 height 12
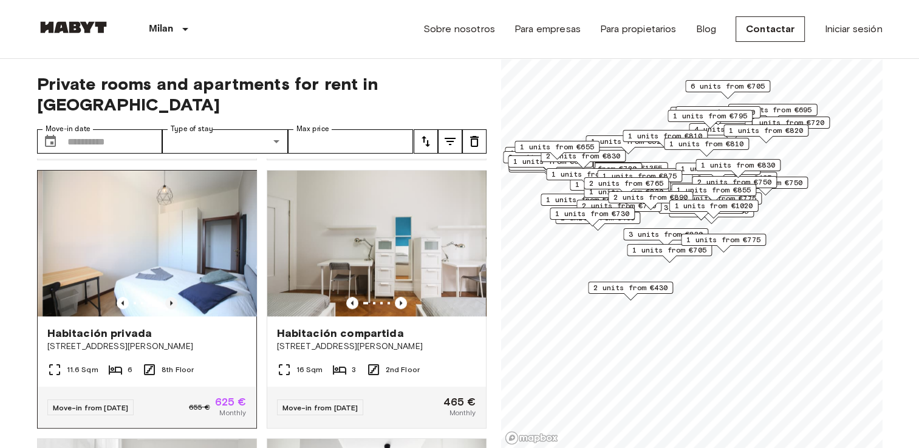
click at [168, 307] on icon "Previous image" at bounding box center [171, 303] width 12 height 12
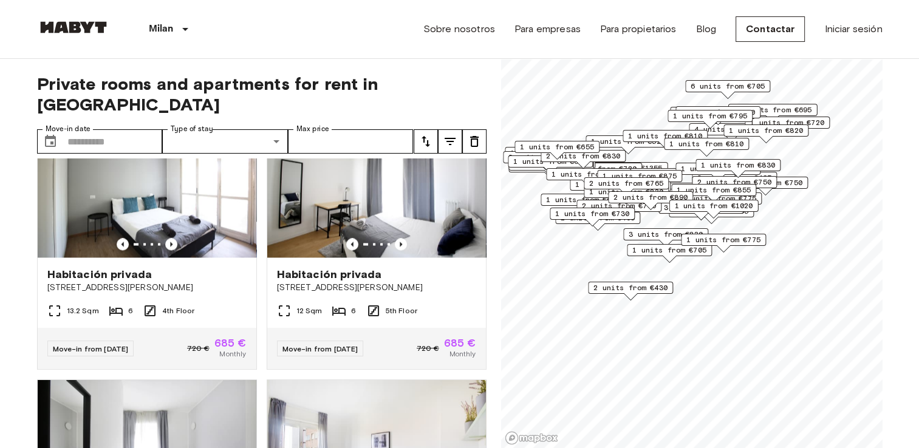
scroll to position [1938, 0]
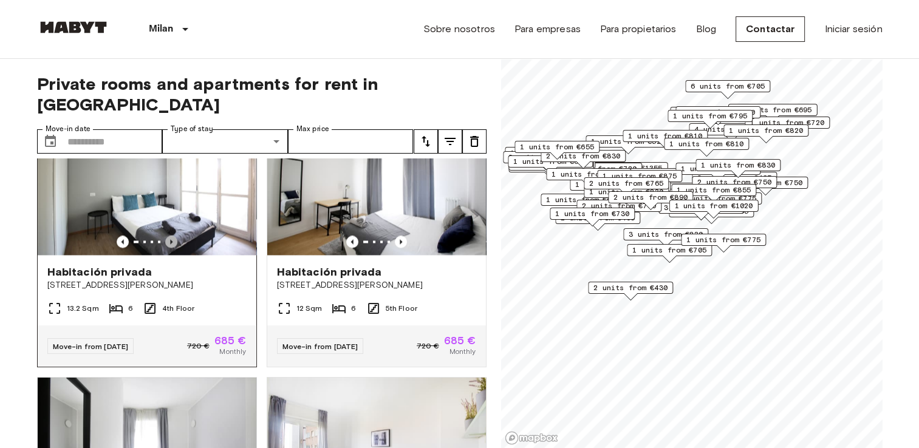
click at [170, 244] on icon "Previous image" at bounding box center [171, 241] width 2 height 5
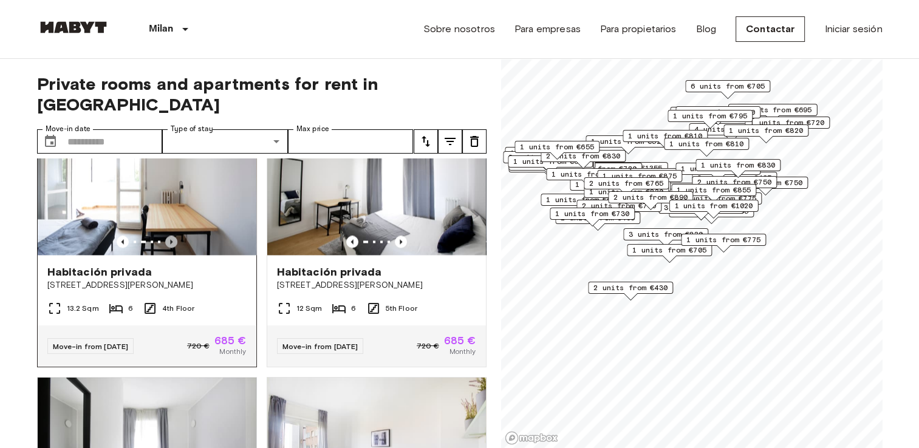
click at [170, 244] on icon "Previous image" at bounding box center [171, 241] width 2 height 5
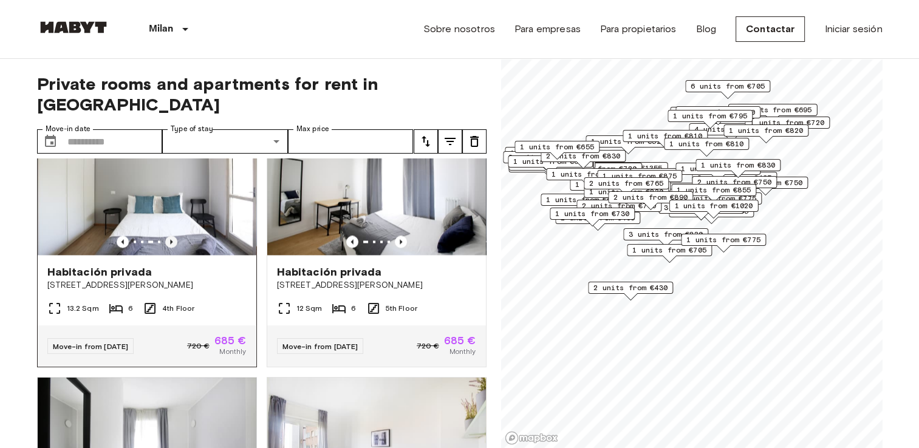
click at [170, 244] on icon "Previous image" at bounding box center [171, 241] width 2 height 5
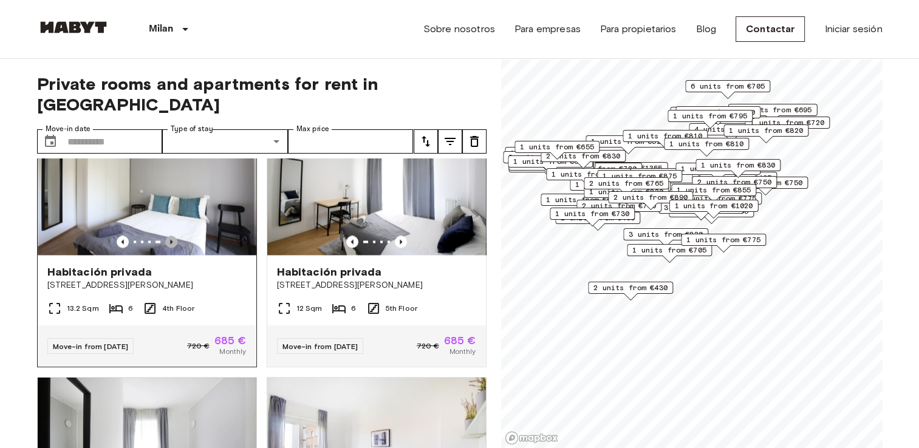
click at [170, 244] on icon "Previous image" at bounding box center [171, 241] width 2 height 5
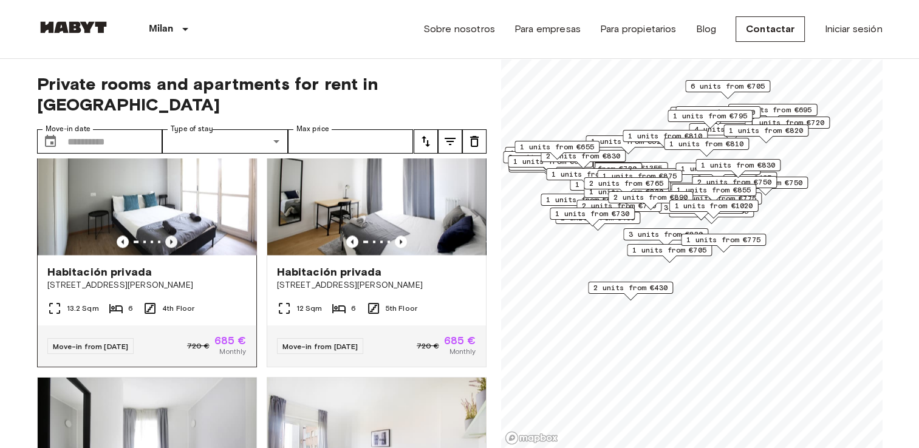
click at [170, 244] on icon "Previous image" at bounding box center [171, 241] width 2 height 5
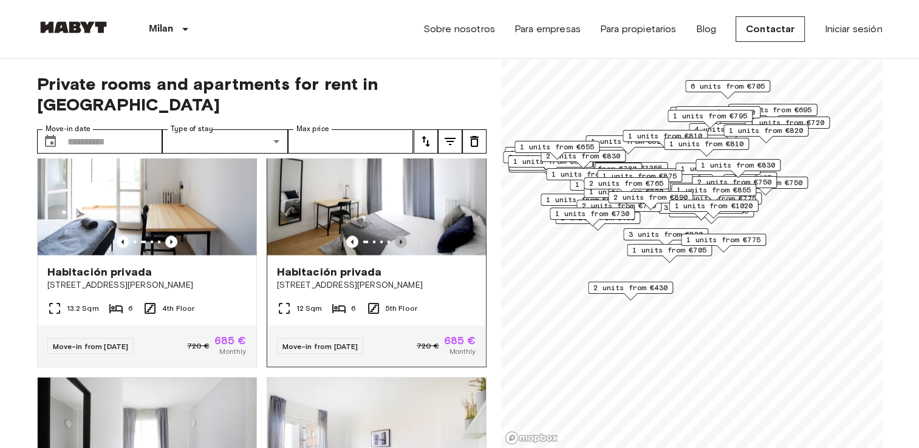
click at [400, 244] on icon "Previous image" at bounding box center [401, 241] width 2 height 5
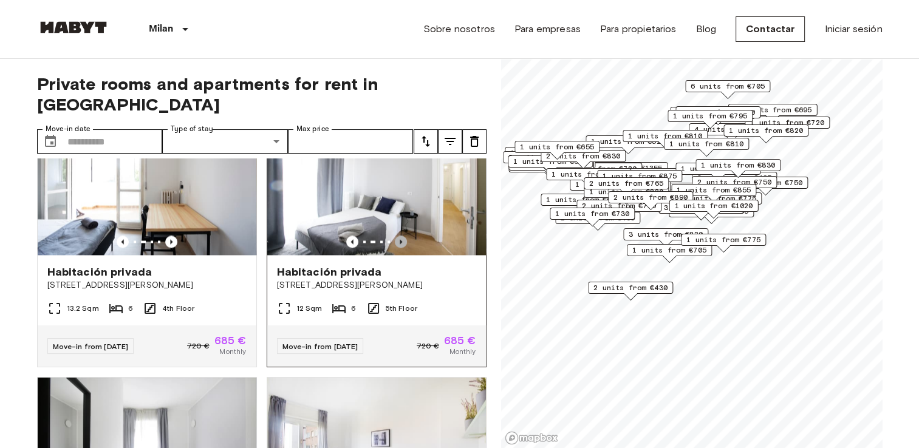
click at [400, 244] on icon "Previous image" at bounding box center [401, 241] width 2 height 5
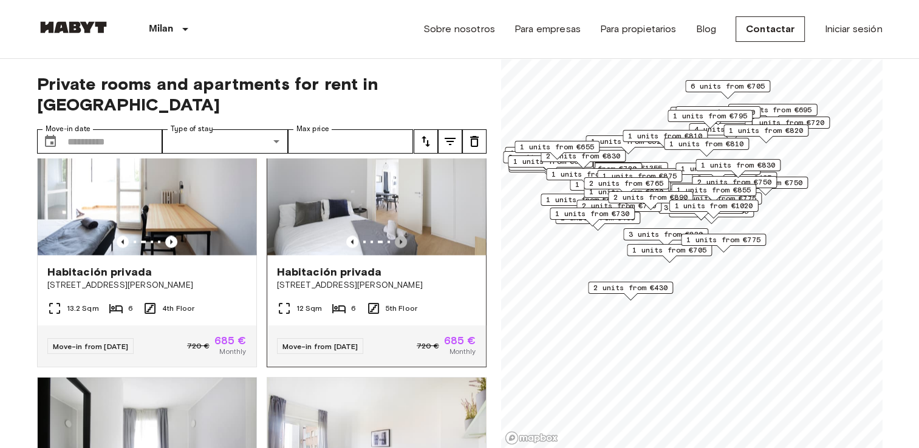
click at [400, 244] on icon "Previous image" at bounding box center [401, 241] width 2 height 5
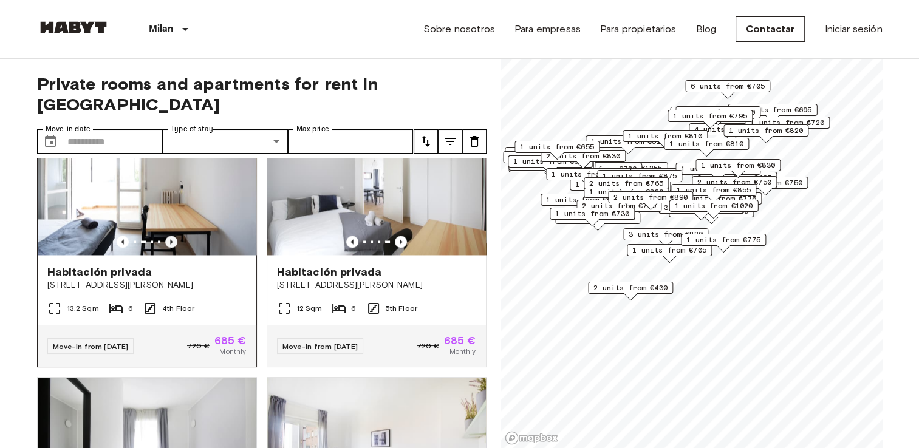
click at [170, 244] on icon "Previous image" at bounding box center [171, 241] width 2 height 5
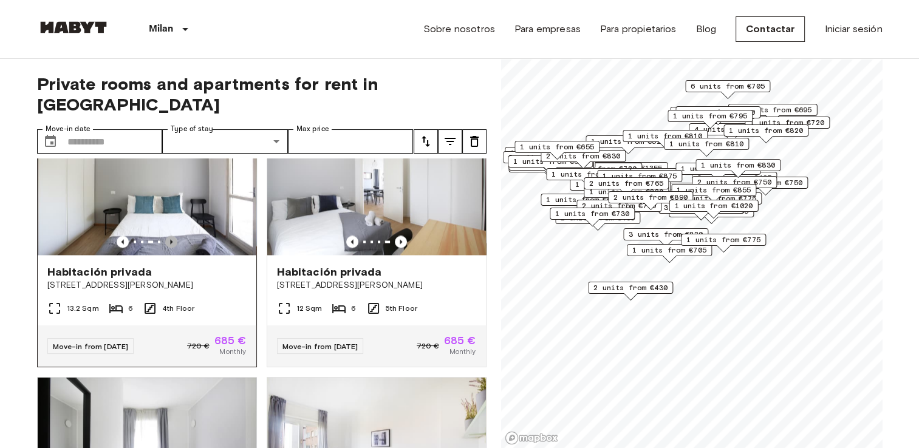
click at [170, 244] on icon "Previous image" at bounding box center [171, 241] width 2 height 5
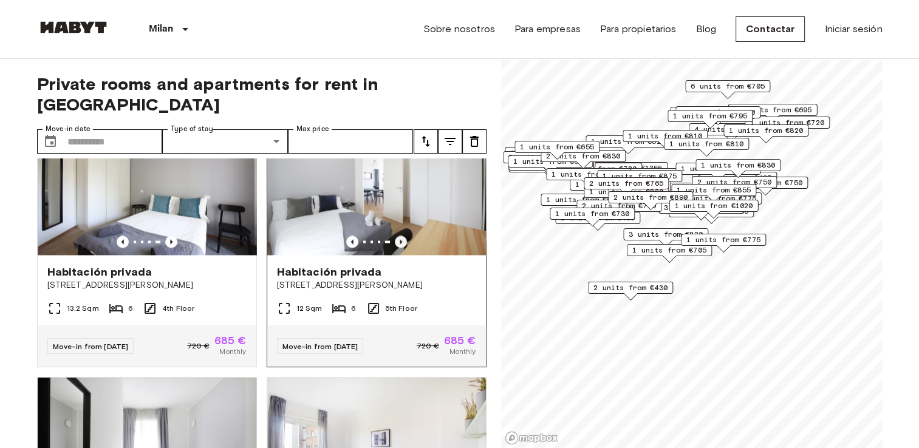
click at [395, 248] on icon "Previous image" at bounding box center [401, 242] width 12 height 12
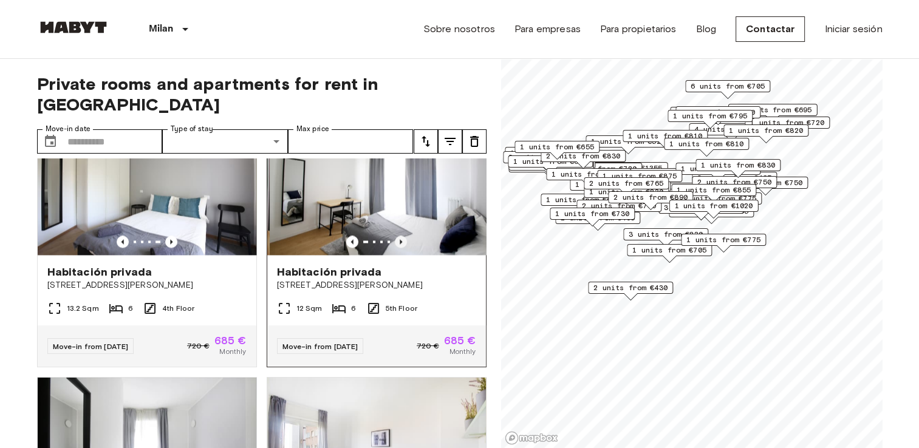
click at [395, 248] on icon "Previous image" at bounding box center [401, 242] width 12 height 12
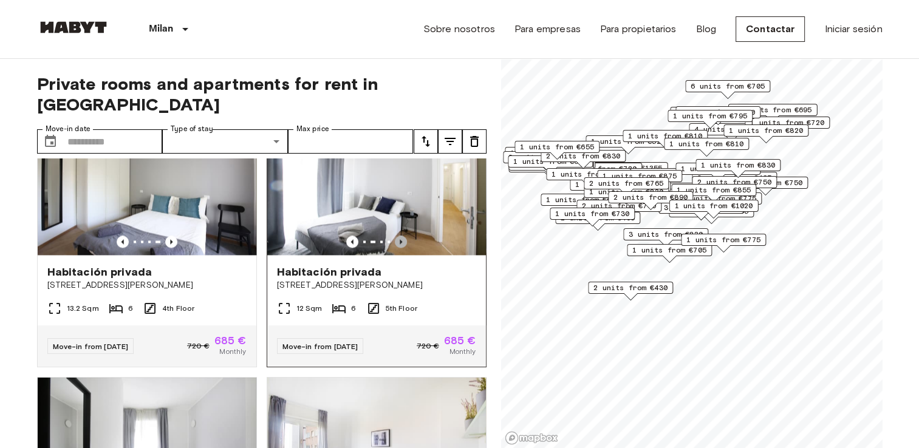
click at [395, 248] on icon "Previous image" at bounding box center [401, 242] width 12 height 12
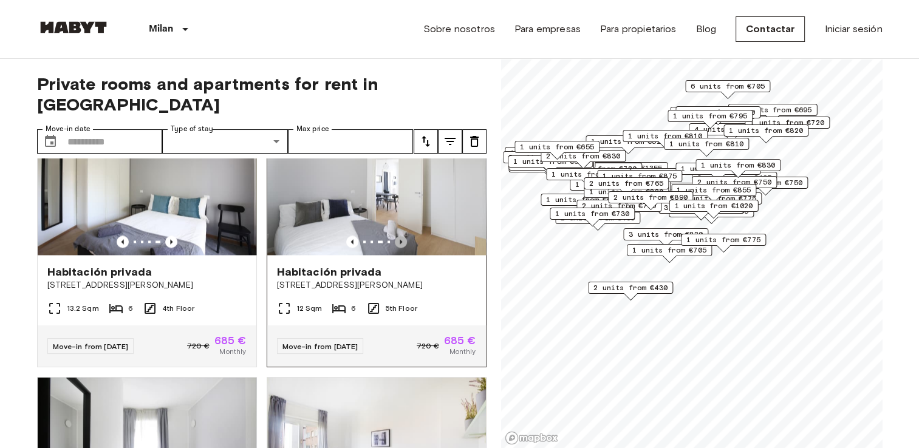
click at [395, 248] on icon "Previous image" at bounding box center [401, 242] width 12 height 12
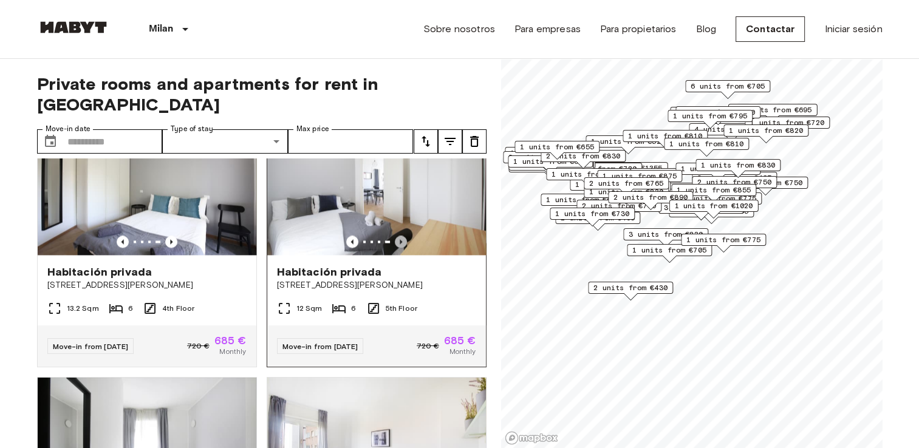
click at [395, 248] on icon "Previous image" at bounding box center [401, 242] width 12 height 12
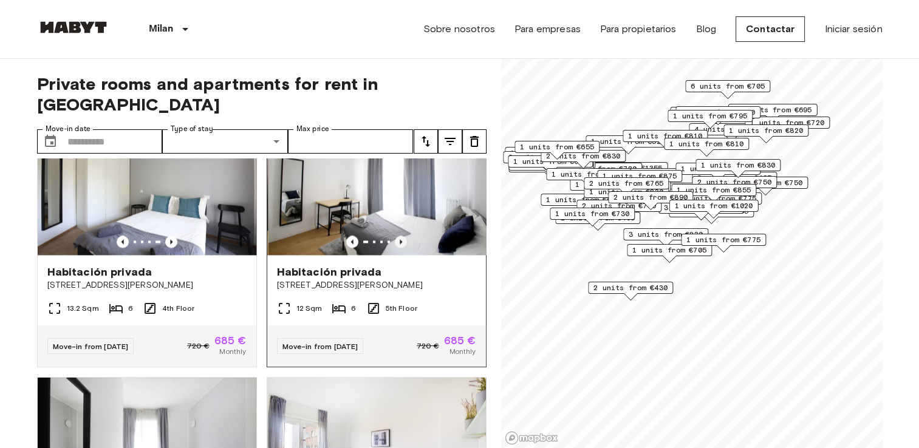
click at [395, 248] on icon "Previous image" at bounding box center [401, 242] width 12 height 12
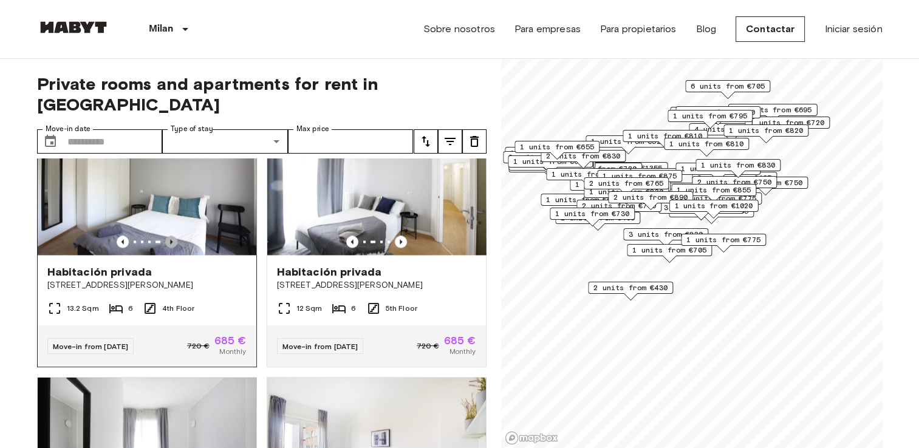
click at [170, 244] on icon "Previous image" at bounding box center [171, 241] width 2 height 5
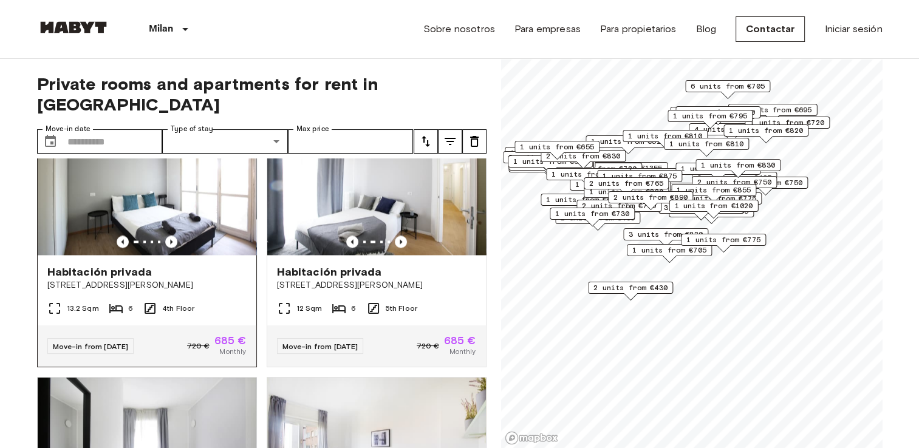
click at [157, 193] on img at bounding box center [147, 182] width 219 height 146
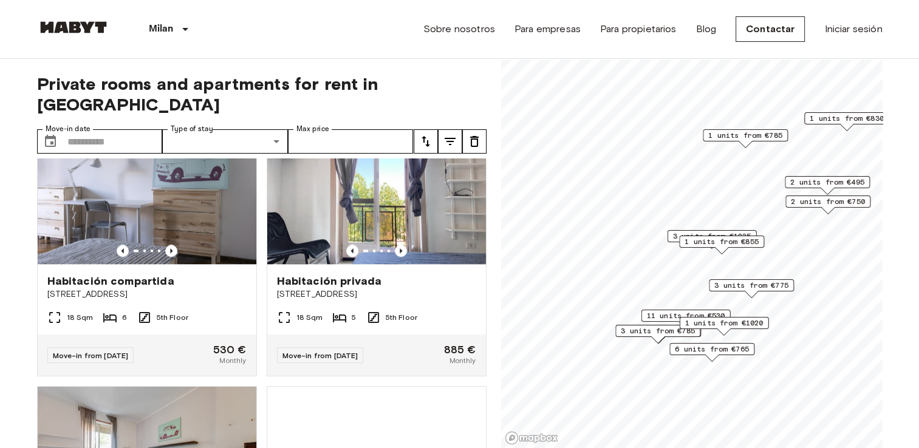
scroll to position [1399, 0]
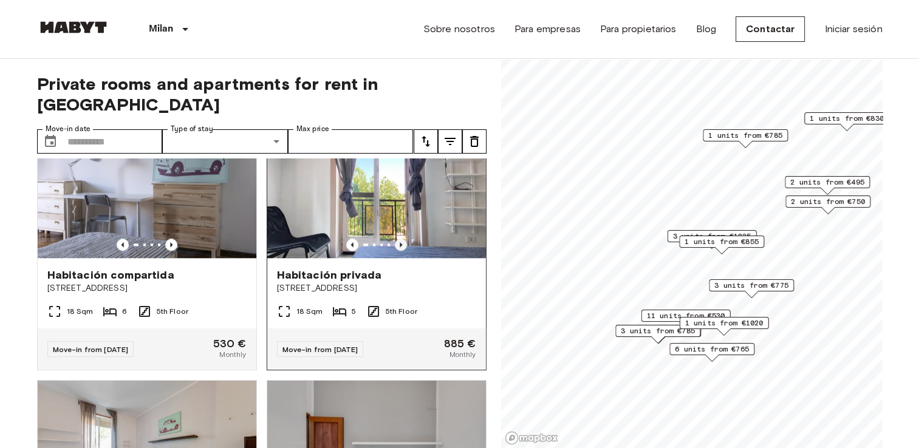
click at [400, 247] on icon "Previous image" at bounding box center [401, 244] width 2 height 5
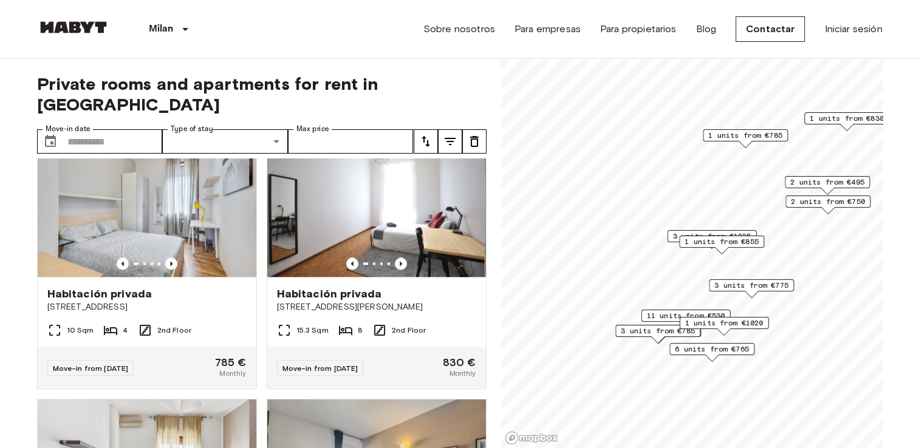
scroll to position [1911, 0]
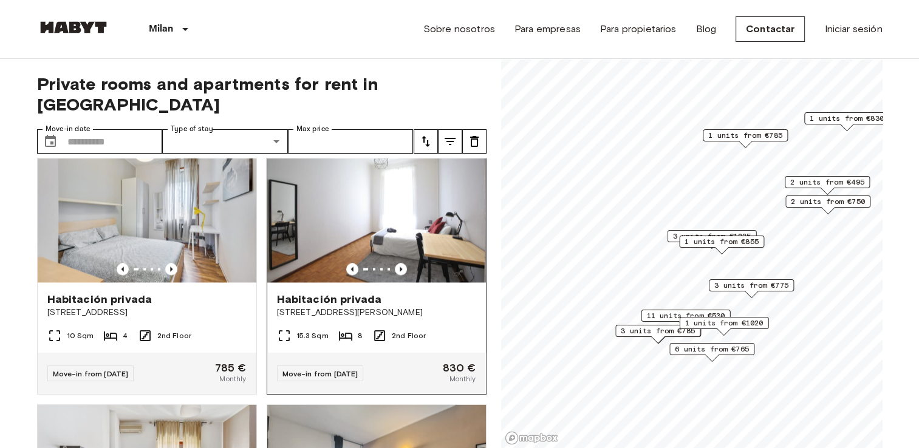
click at [396, 282] on img at bounding box center [376, 210] width 219 height 146
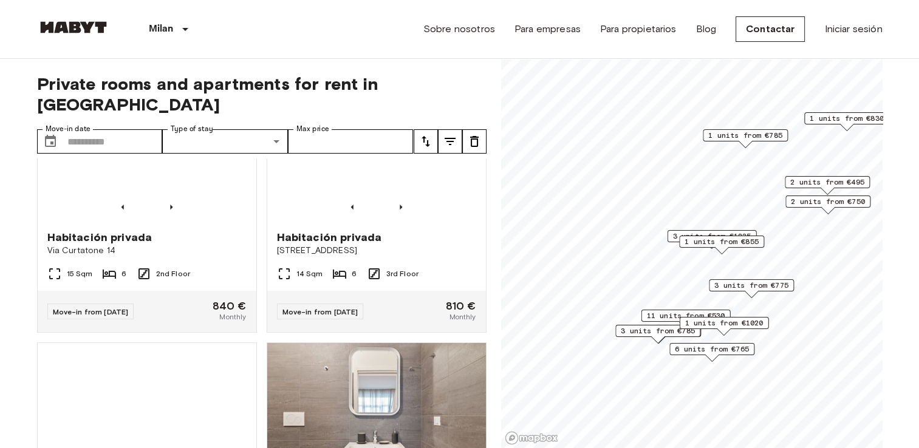
scroll to position [5197, 0]
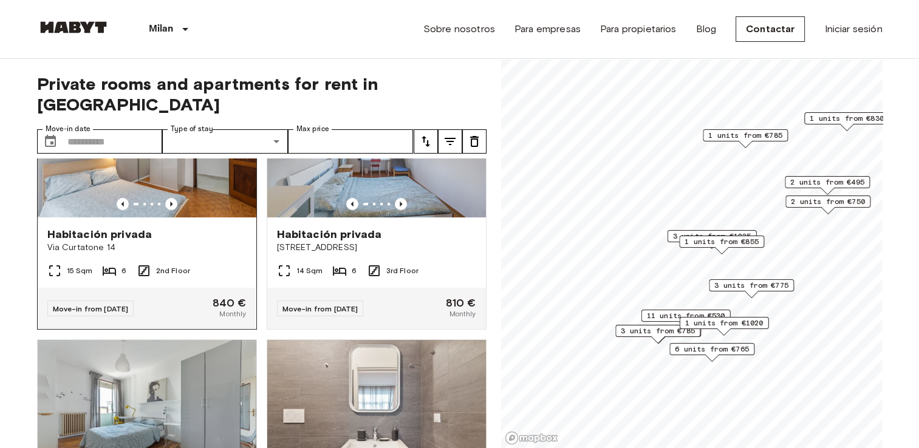
click at [179, 217] on img at bounding box center [147, 145] width 219 height 146
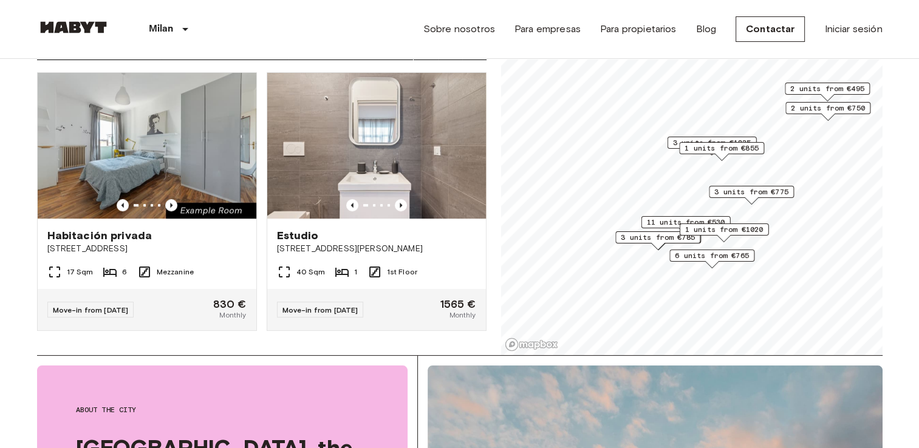
scroll to position [0, 0]
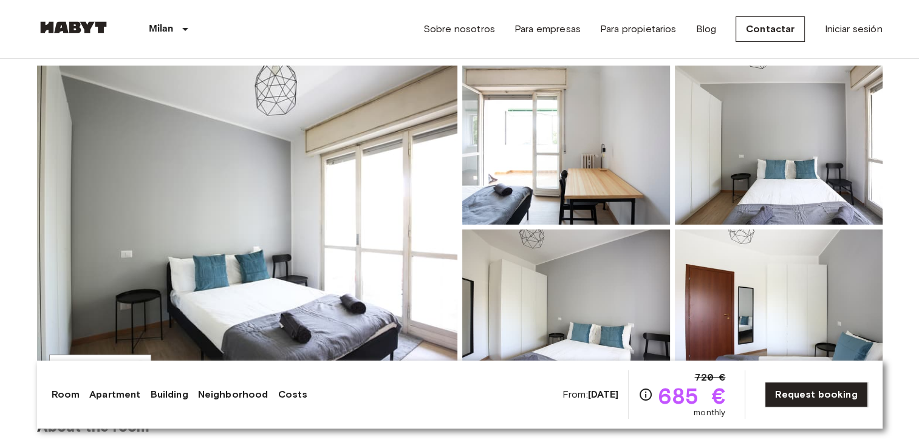
scroll to position [92, 0]
click at [520, 177] on img at bounding box center [566, 144] width 208 height 159
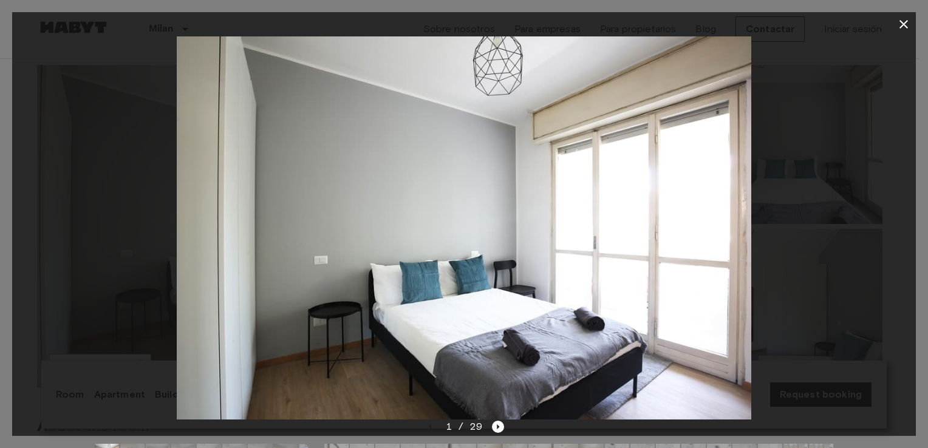
click at [454, 254] on img at bounding box center [464, 227] width 575 height 383
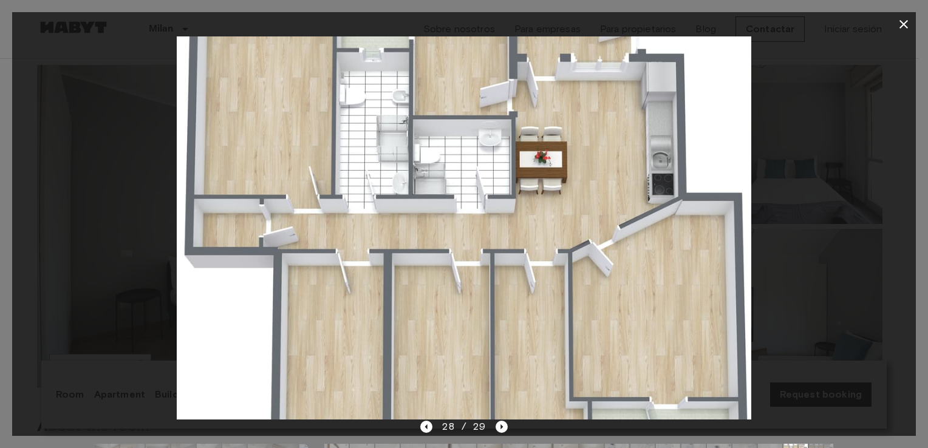
click at [902, 16] on button "button" at bounding box center [904, 24] width 24 height 24
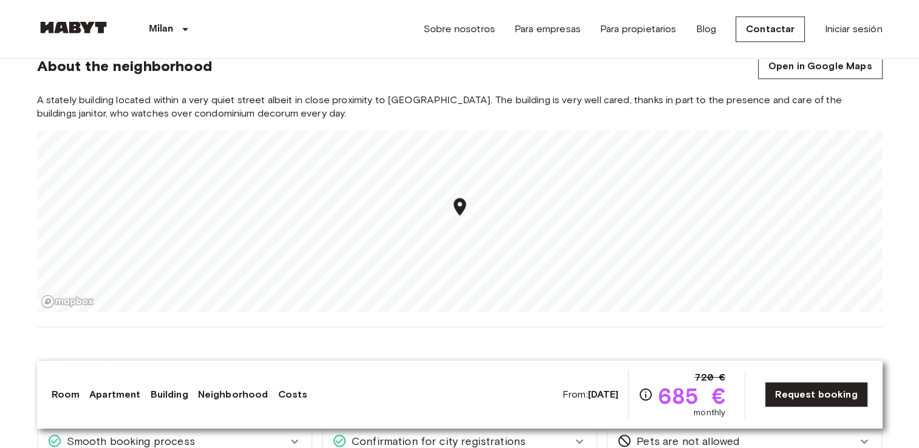
scroll to position [1043, 0]
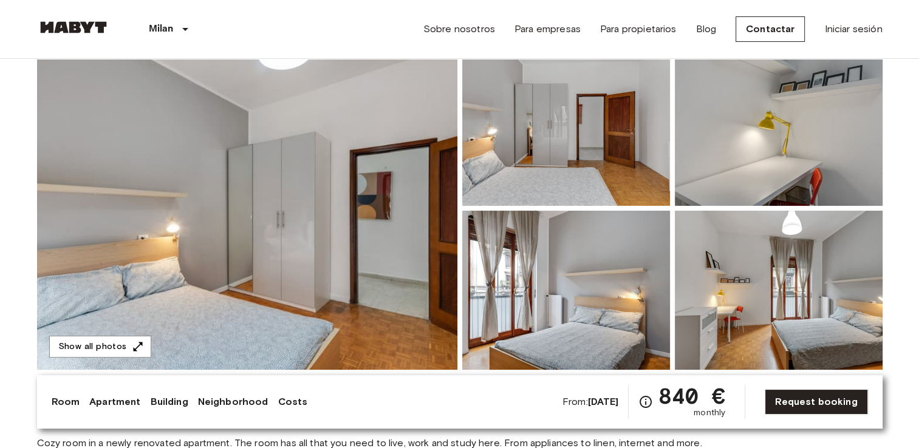
scroll to position [112, 0]
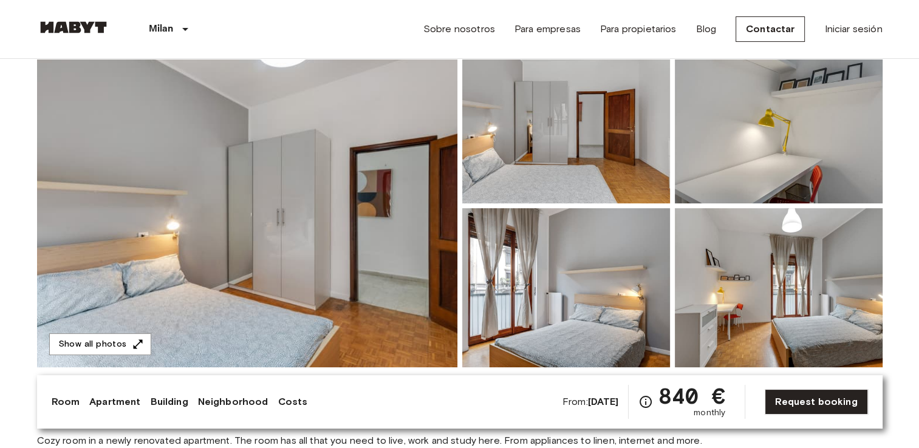
click at [327, 193] on img at bounding box center [247, 205] width 420 height 323
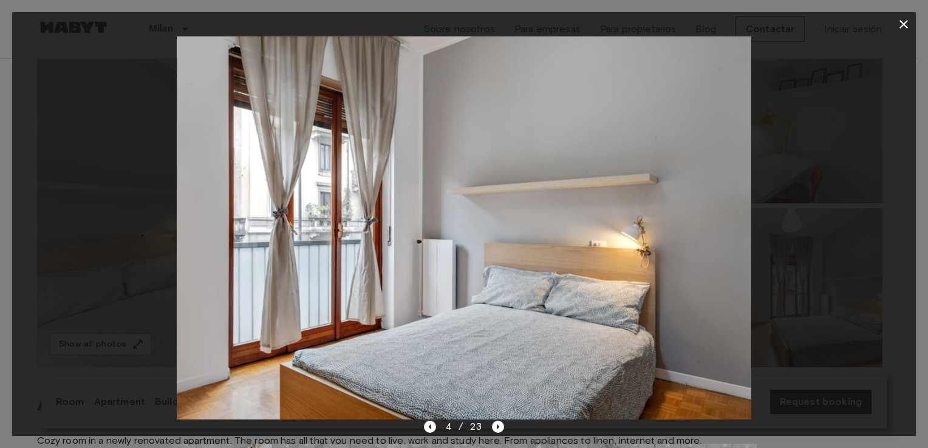
click at [903, 27] on icon "button" at bounding box center [903, 24] width 15 height 15
